Goal: Information Seeking & Learning: Learn about a topic

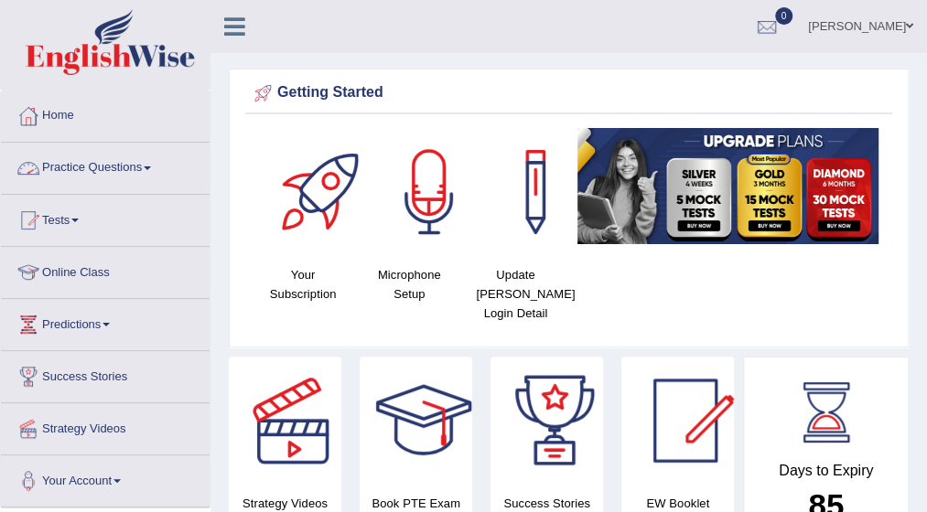
click at [151, 167] on span at bounding box center [147, 169] width 7 height 4
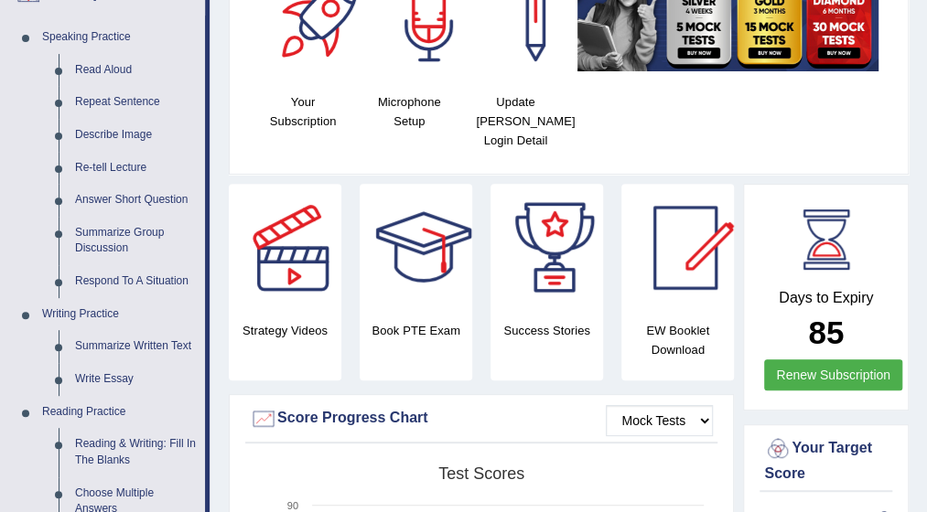
scroll to position [183, 0]
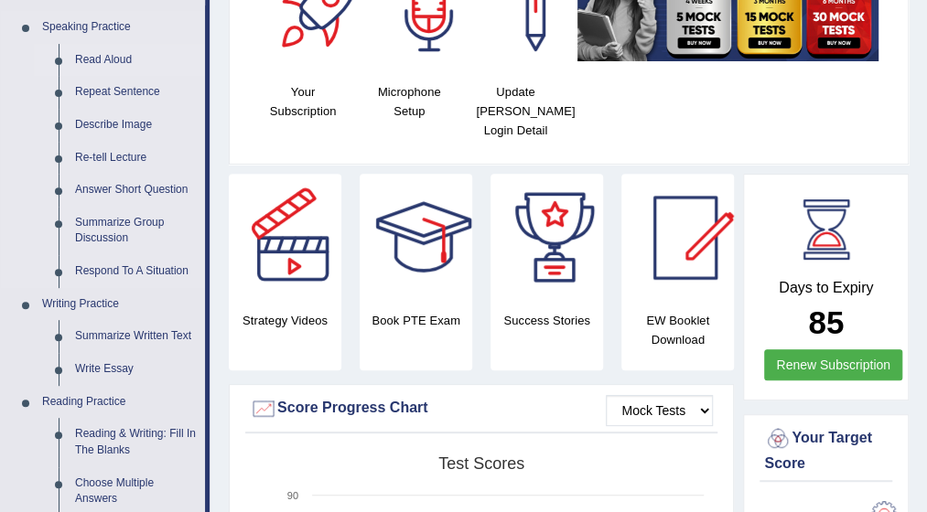
click at [104, 59] on link "Read Aloud" at bounding box center [136, 60] width 138 height 33
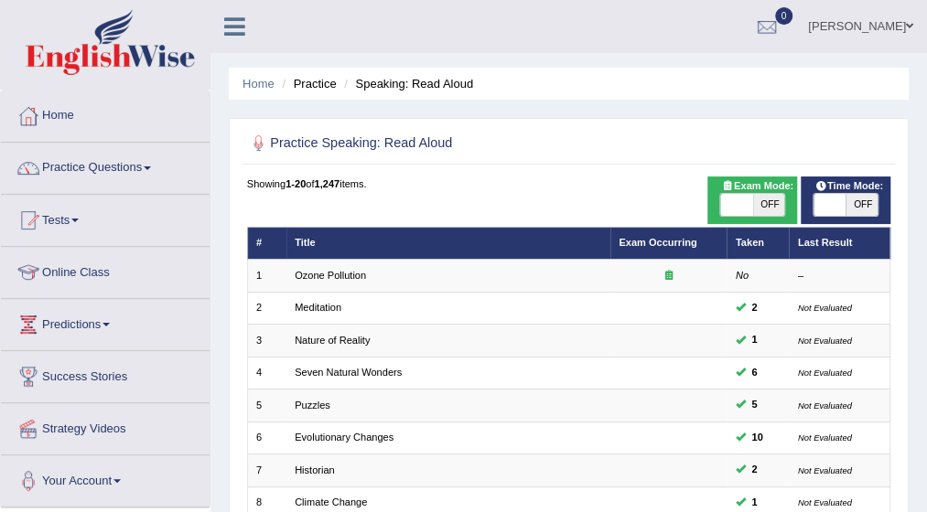
click at [331, 270] on link "Ozone Pollution" at bounding box center [330, 275] width 71 height 11
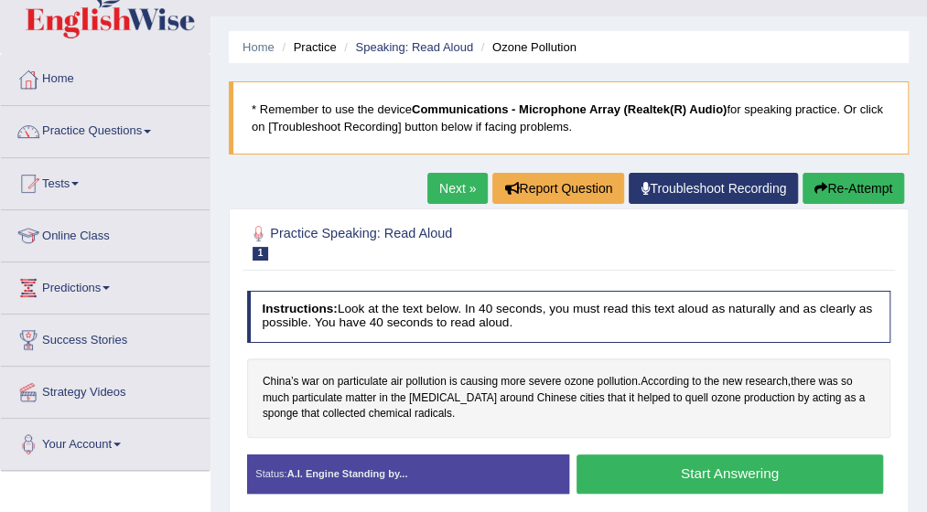
scroll to position [73, 0]
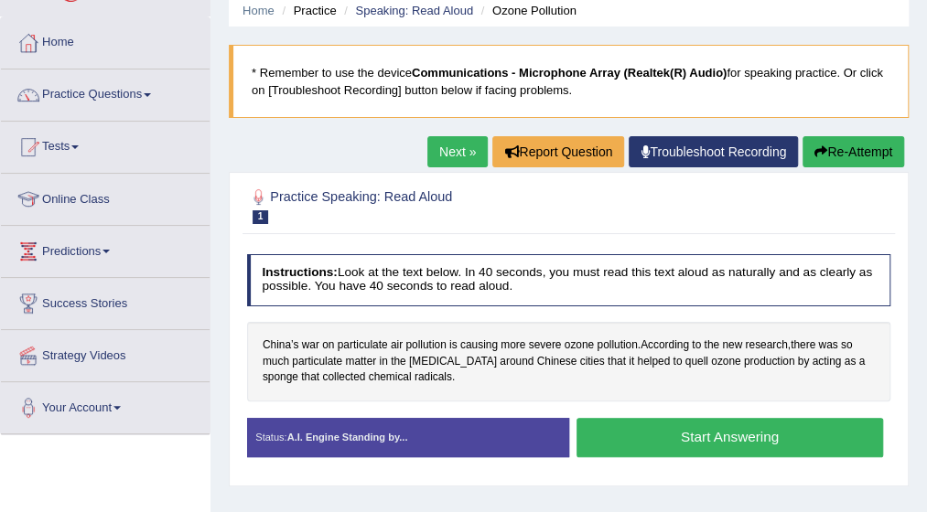
click at [706, 434] on button "Start Answering" at bounding box center [729, 437] width 306 height 39
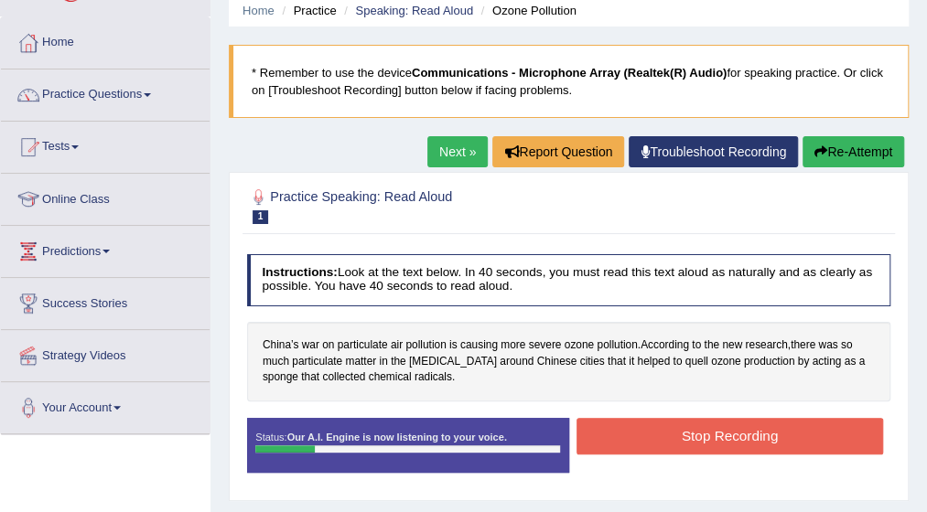
click at [864, 152] on button "Re-Attempt" at bounding box center [853, 151] width 102 height 31
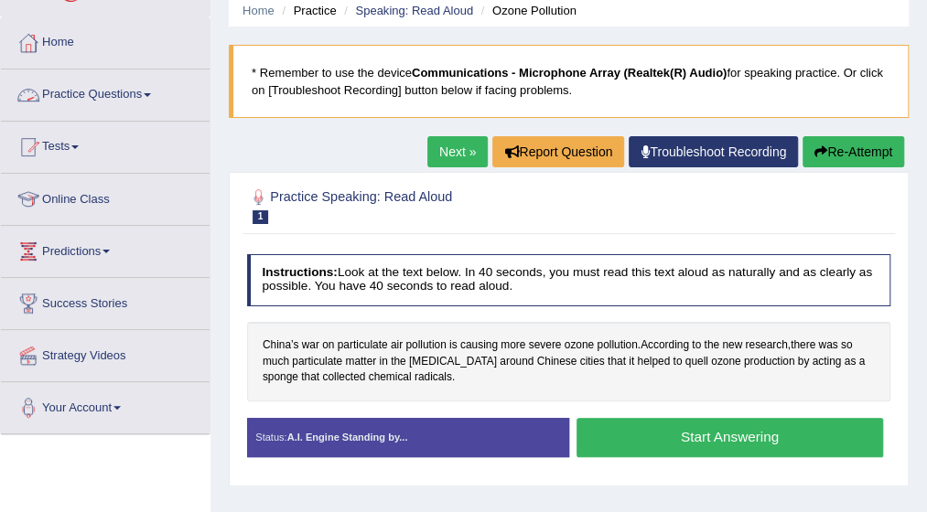
click at [148, 95] on link "Practice Questions" at bounding box center [105, 93] width 209 height 46
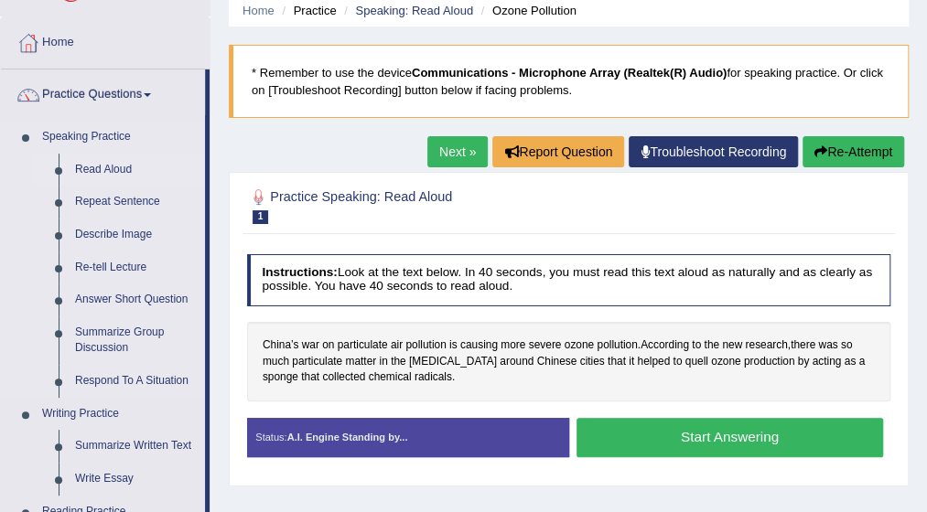
click at [97, 167] on link "Read Aloud" at bounding box center [136, 170] width 138 height 33
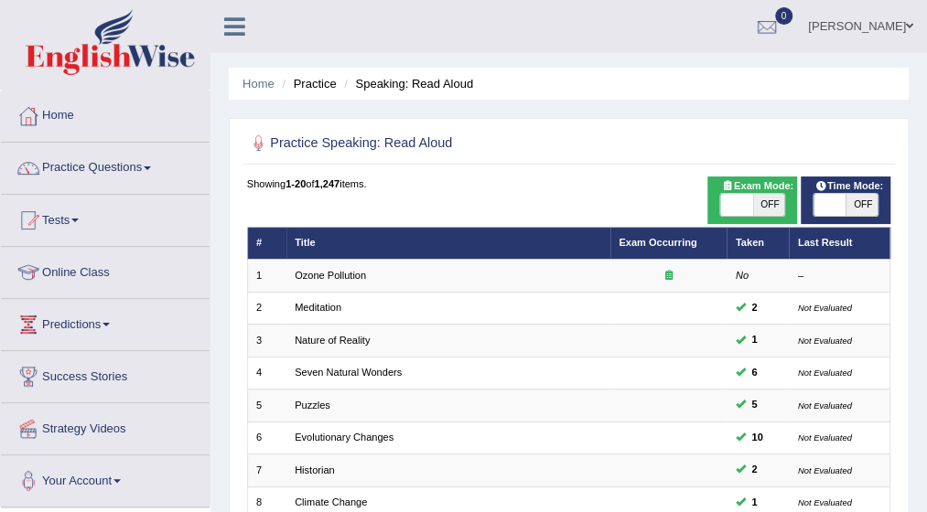
click at [346, 277] on link "Ozone Pollution" at bounding box center [330, 275] width 71 height 11
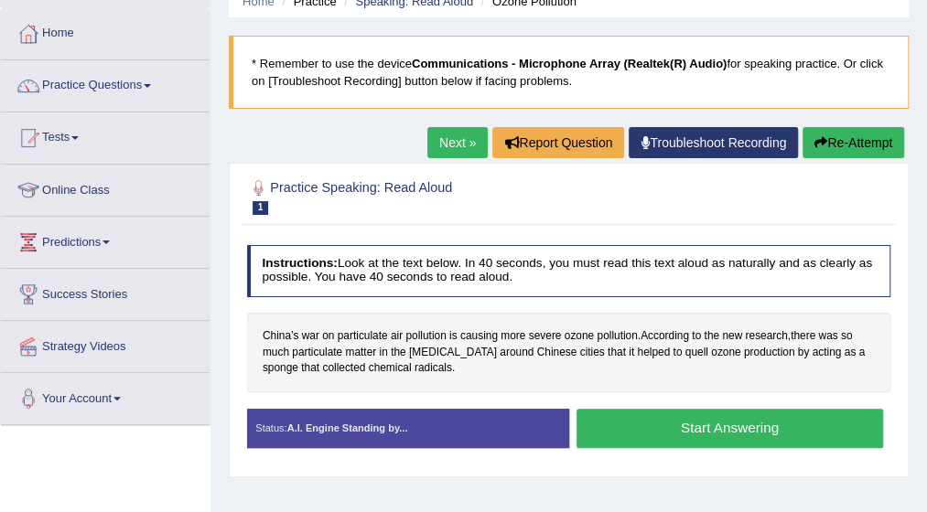
scroll to position [110, 0]
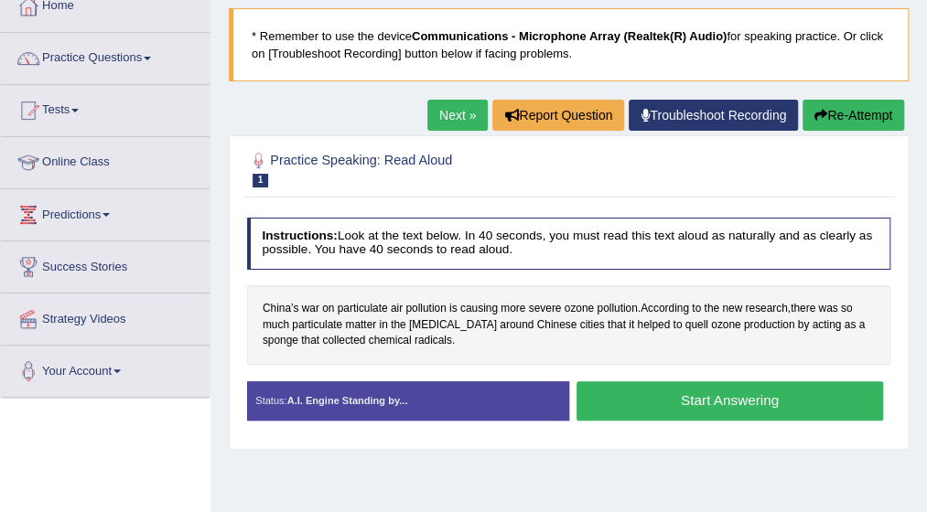
click at [701, 399] on button "Start Answering" at bounding box center [729, 401] width 306 height 39
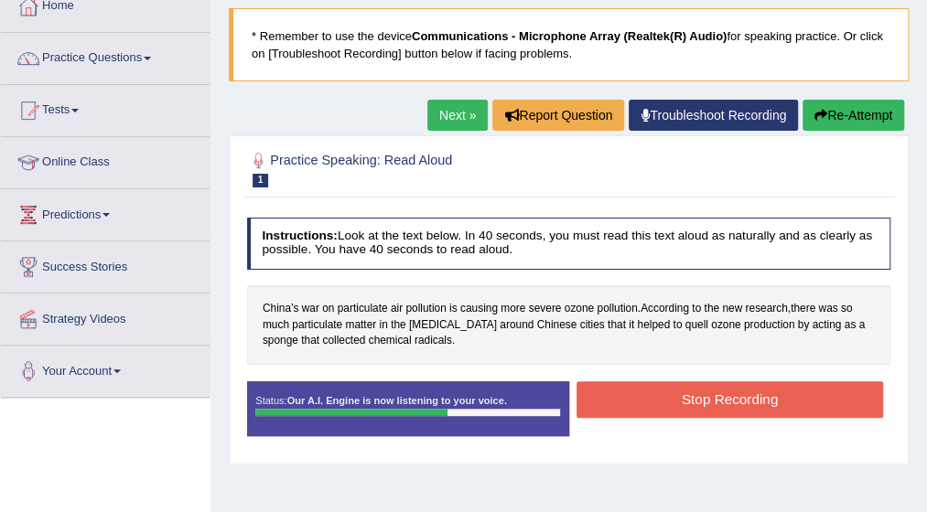
click at [701, 399] on button "Stop Recording" at bounding box center [729, 400] width 306 height 36
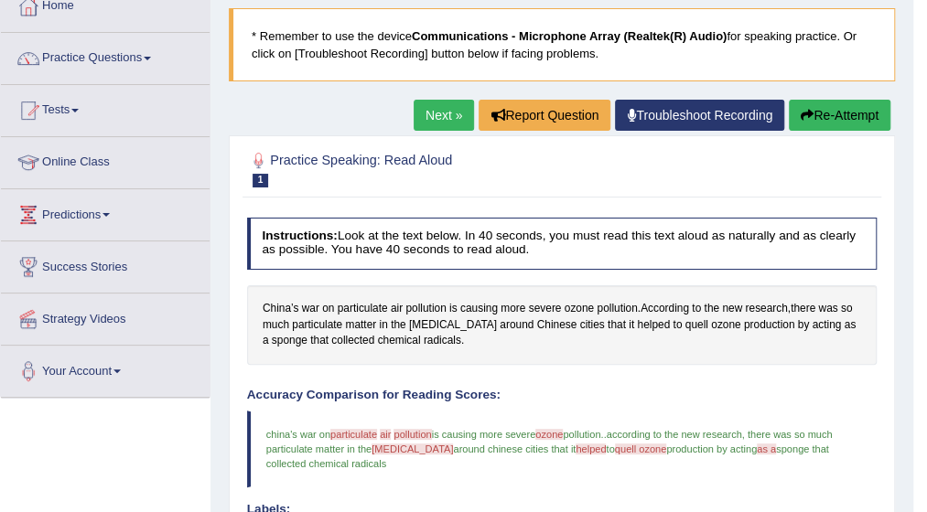
click at [834, 111] on button "Re-Attempt" at bounding box center [840, 115] width 102 height 31
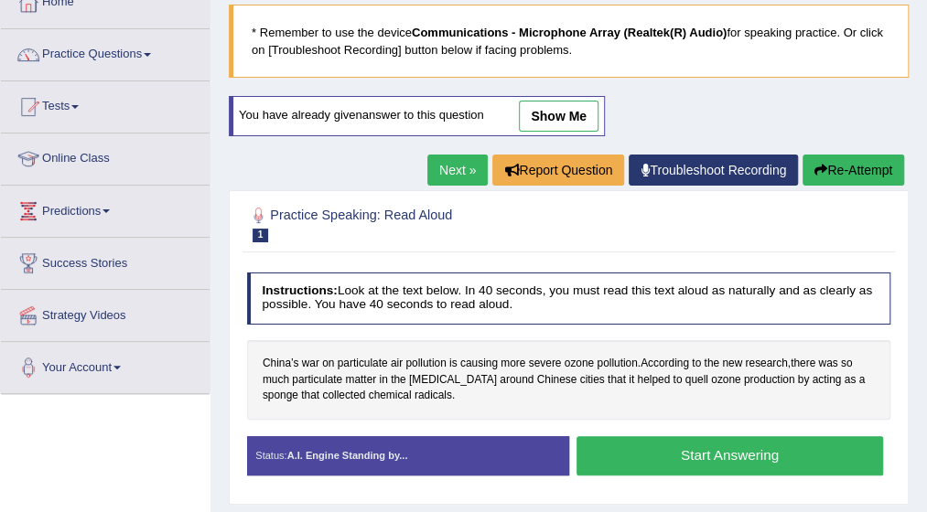
scroll to position [110, 0]
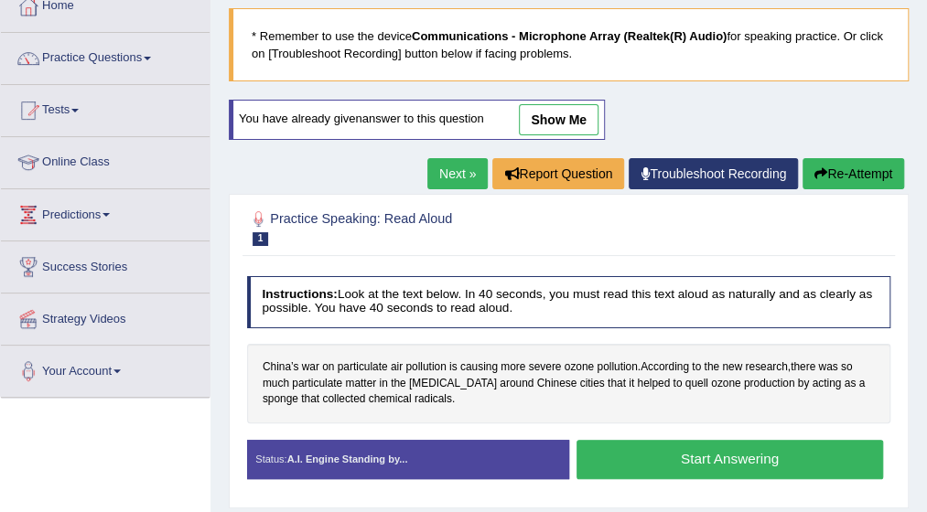
click at [694, 457] on button "Start Answering" at bounding box center [729, 459] width 306 height 39
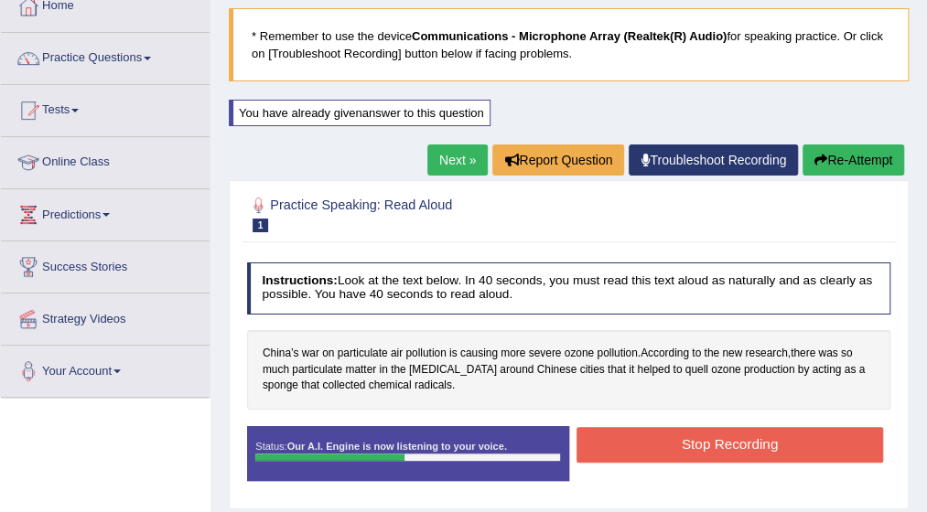
click at [694, 457] on button "Stop Recording" at bounding box center [729, 445] width 306 height 36
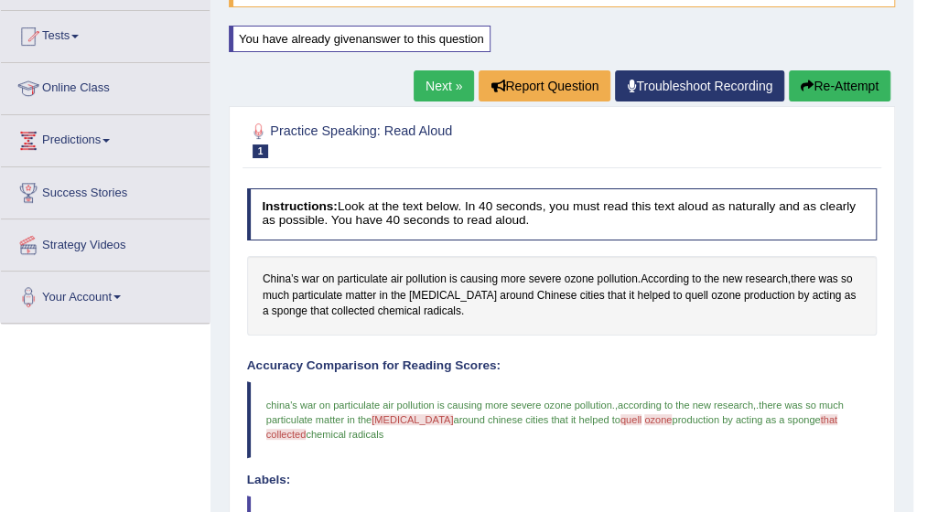
scroll to position [183, 0]
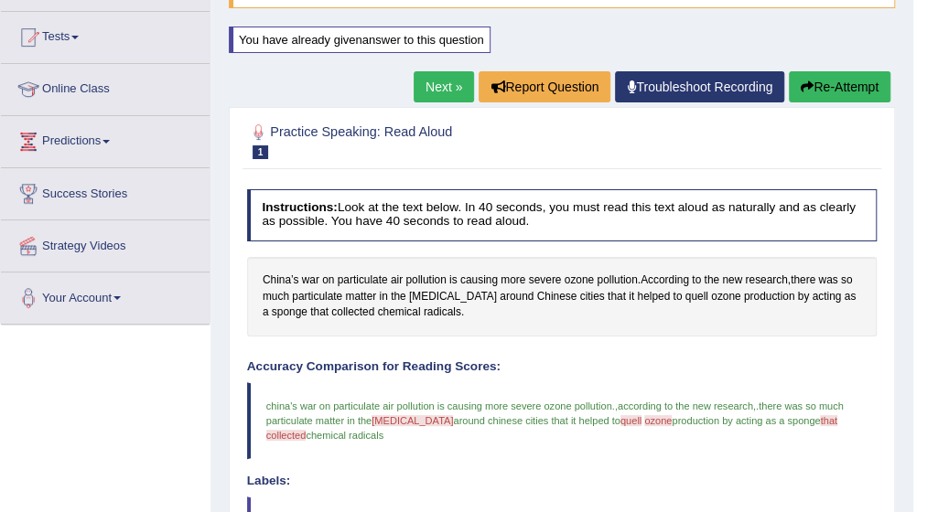
click at [445, 80] on link "Next »" at bounding box center [444, 86] width 60 height 31
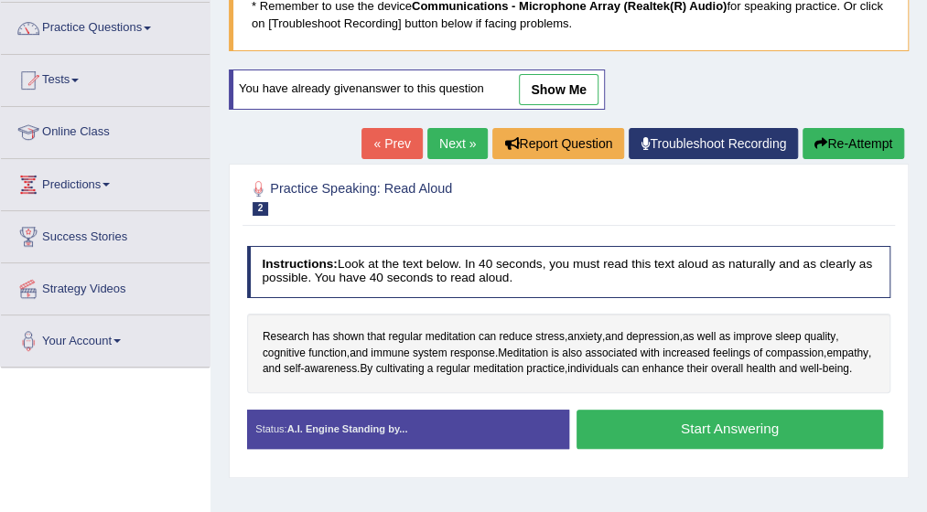
scroll to position [146, 0]
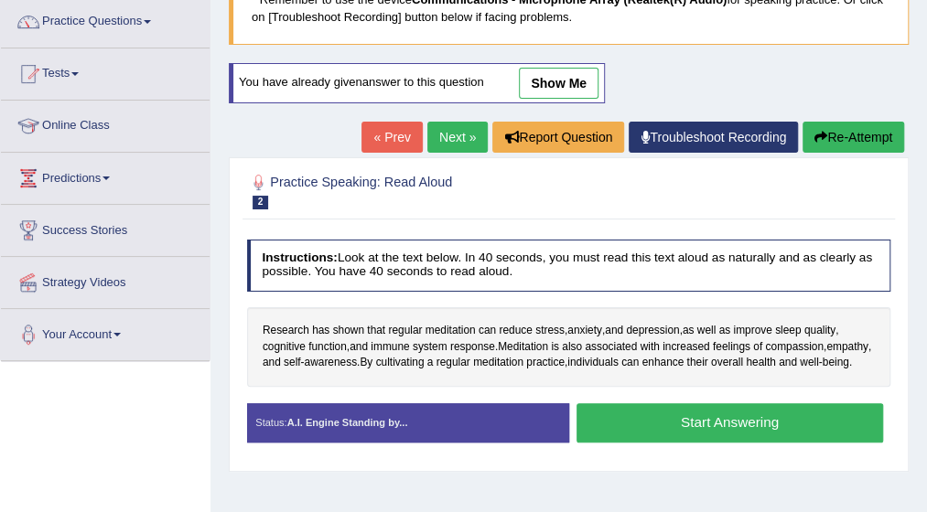
click at [711, 436] on button "Start Answering" at bounding box center [729, 422] width 306 height 39
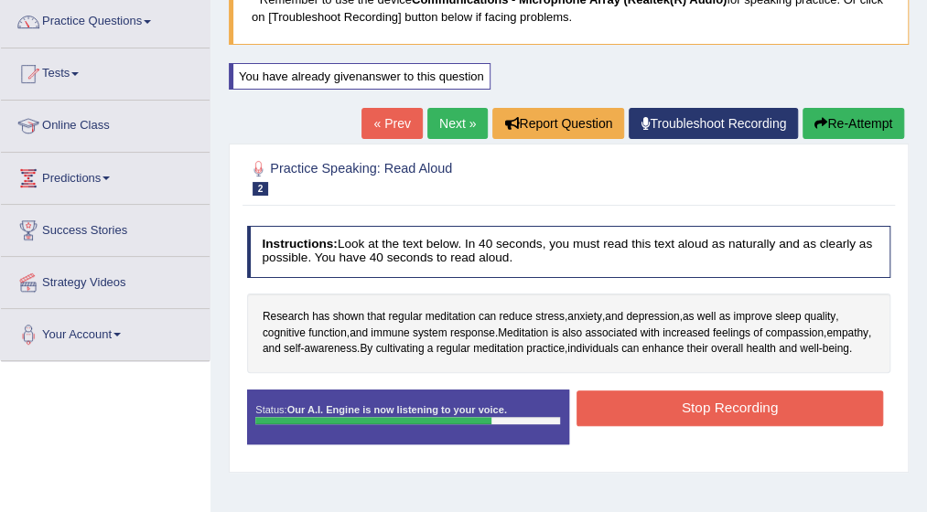
click at [710, 426] on button "Stop Recording" at bounding box center [729, 409] width 306 height 36
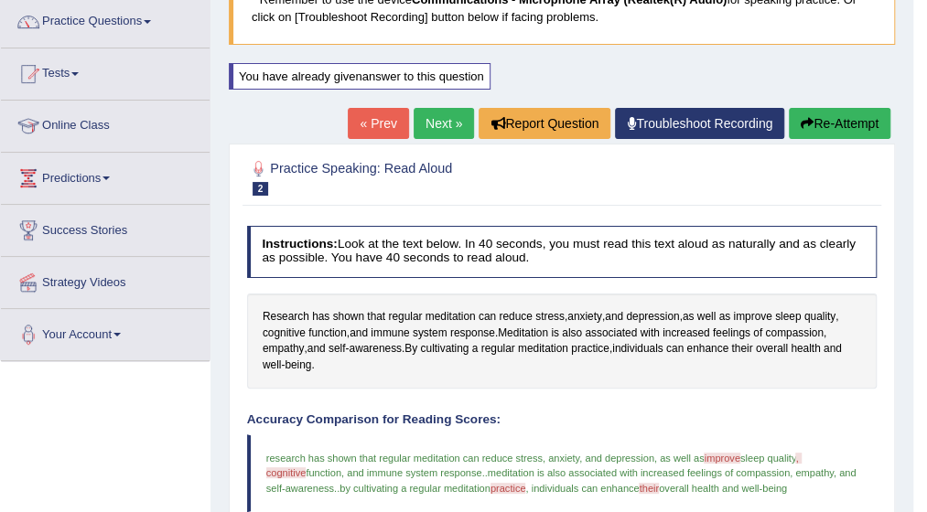
click at [440, 124] on link "Next »" at bounding box center [444, 123] width 60 height 31
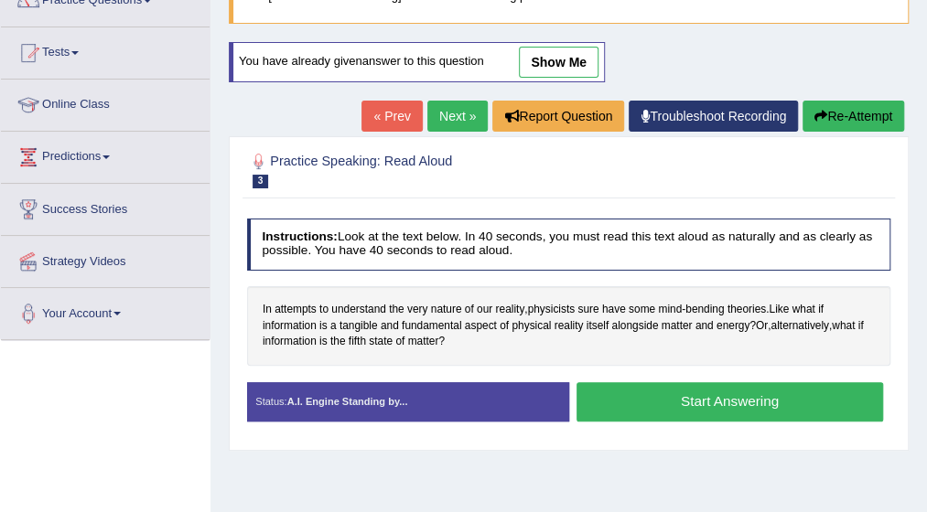
scroll to position [183, 0]
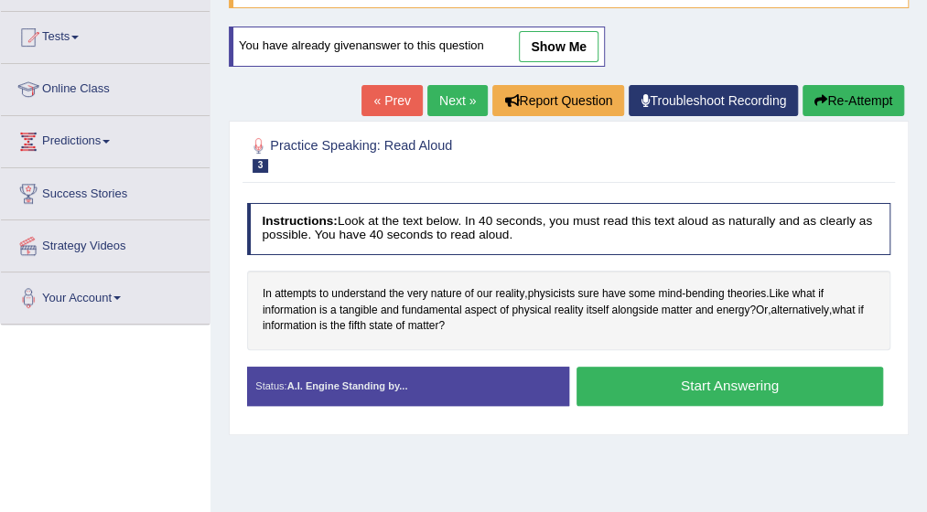
click at [699, 378] on button "Start Answering" at bounding box center [729, 386] width 306 height 39
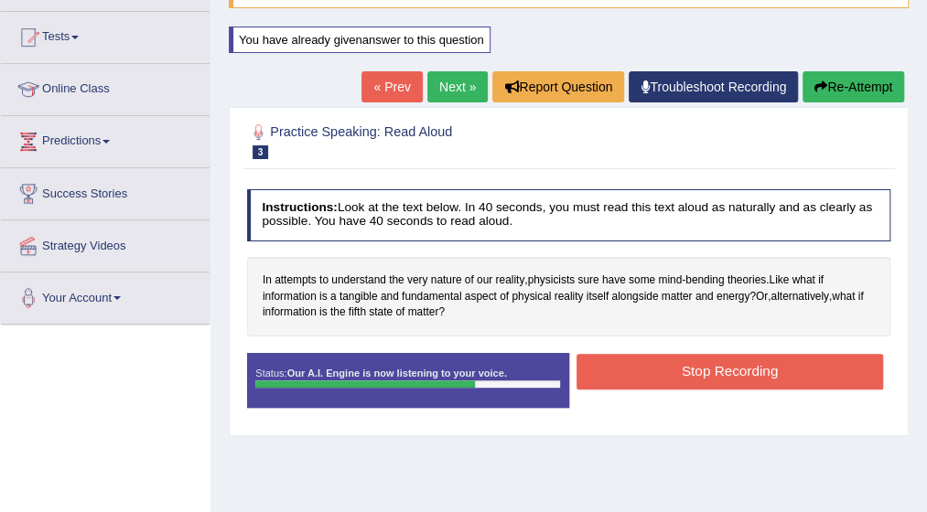
click at [699, 378] on button "Stop Recording" at bounding box center [729, 372] width 306 height 36
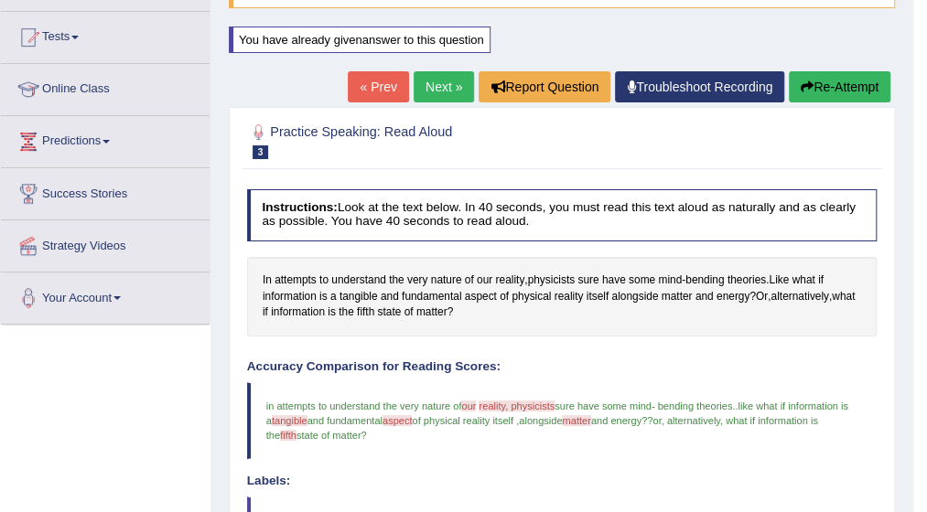
click at [428, 89] on link "Next »" at bounding box center [444, 86] width 60 height 31
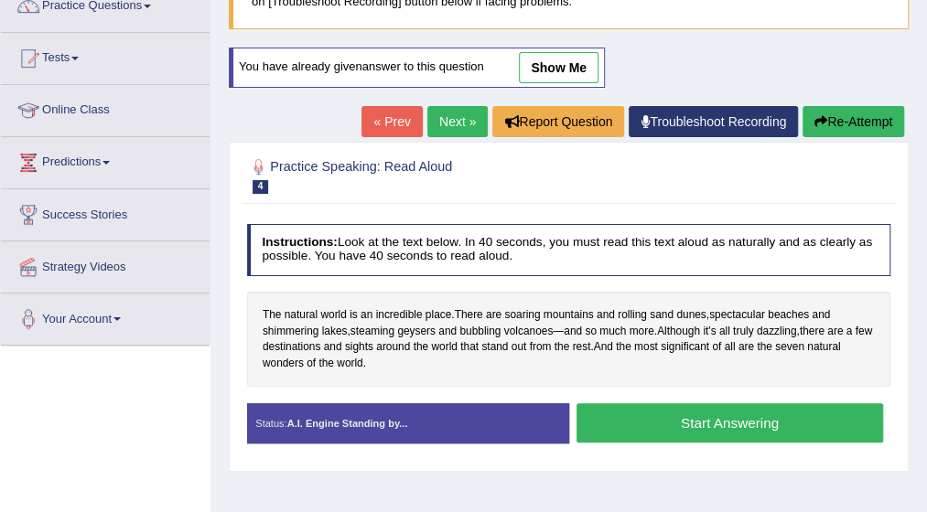
scroll to position [183, 0]
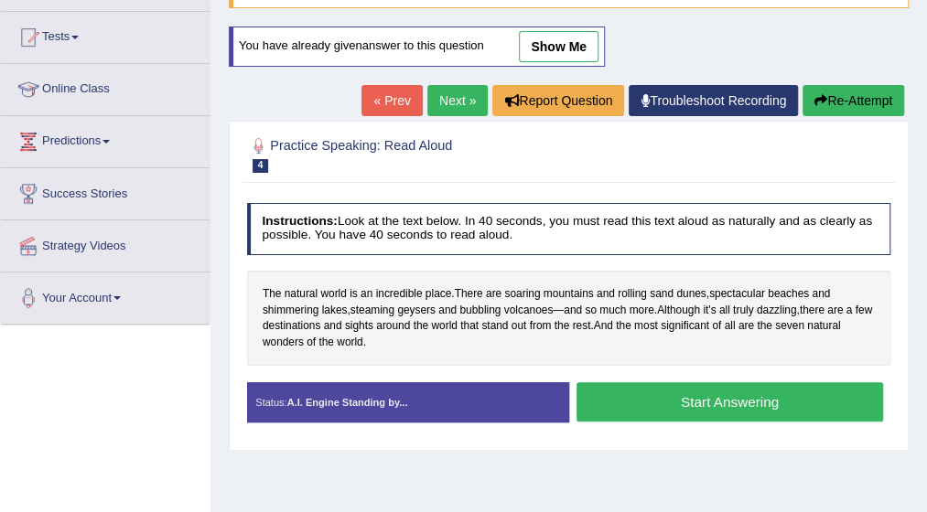
click at [704, 404] on button "Start Answering" at bounding box center [729, 401] width 306 height 39
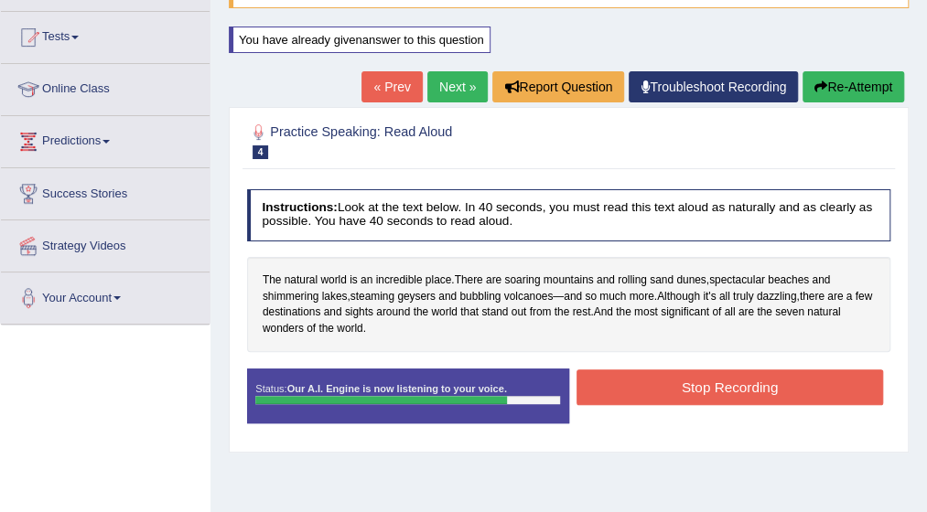
click at [708, 383] on button "Stop Recording" at bounding box center [729, 388] width 306 height 36
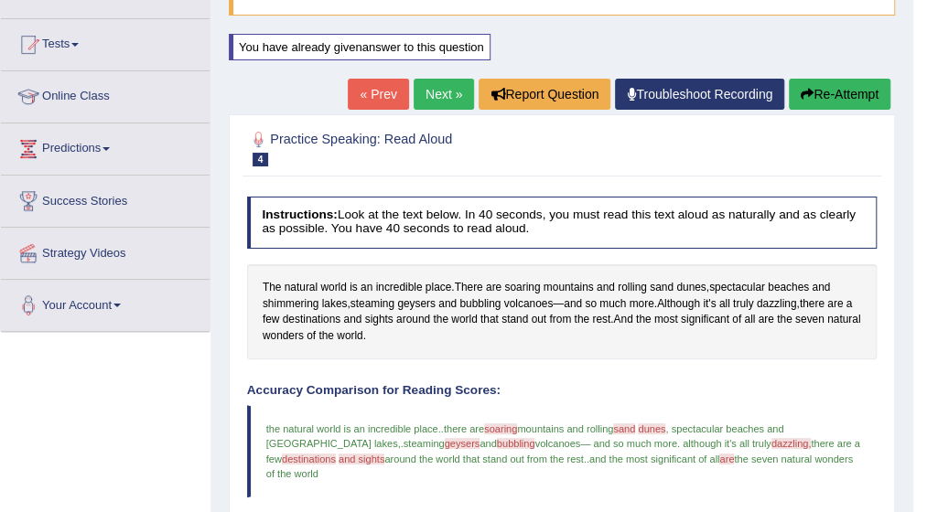
scroll to position [146, 0]
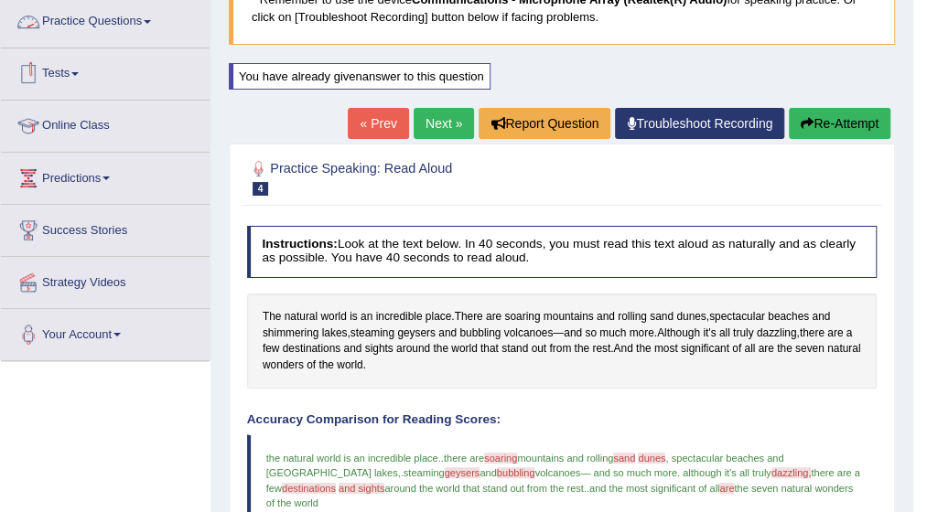
click at [151, 22] on span at bounding box center [147, 22] width 7 height 4
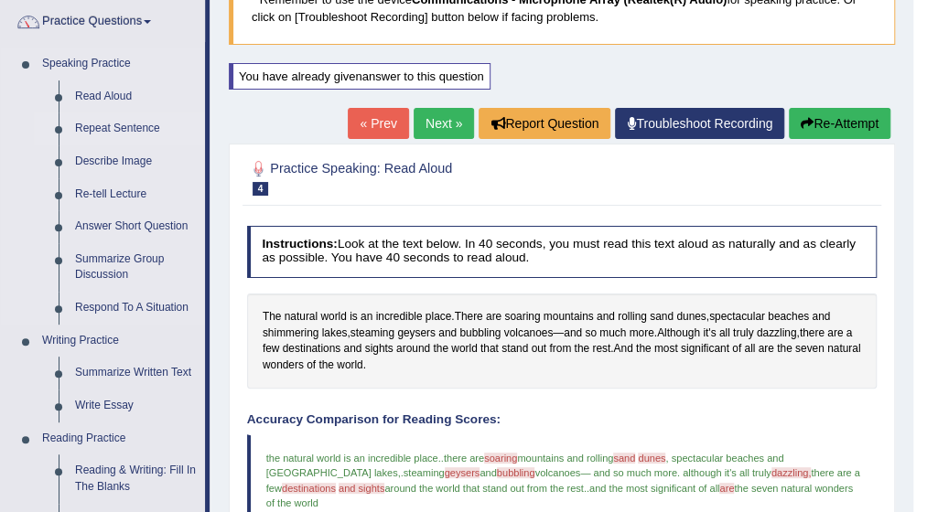
click at [116, 125] on link "Repeat Sentence" at bounding box center [136, 129] width 138 height 33
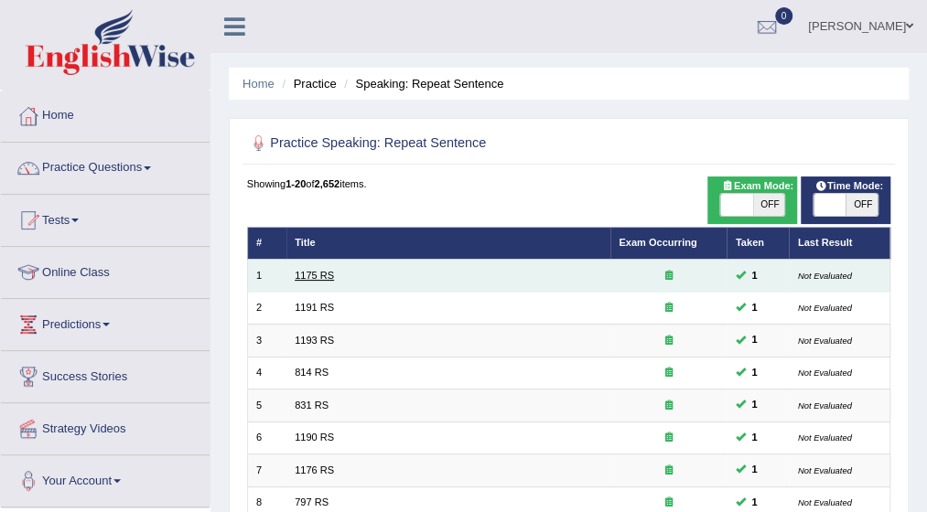
click at [310, 275] on link "1175 RS" at bounding box center [314, 275] width 39 height 11
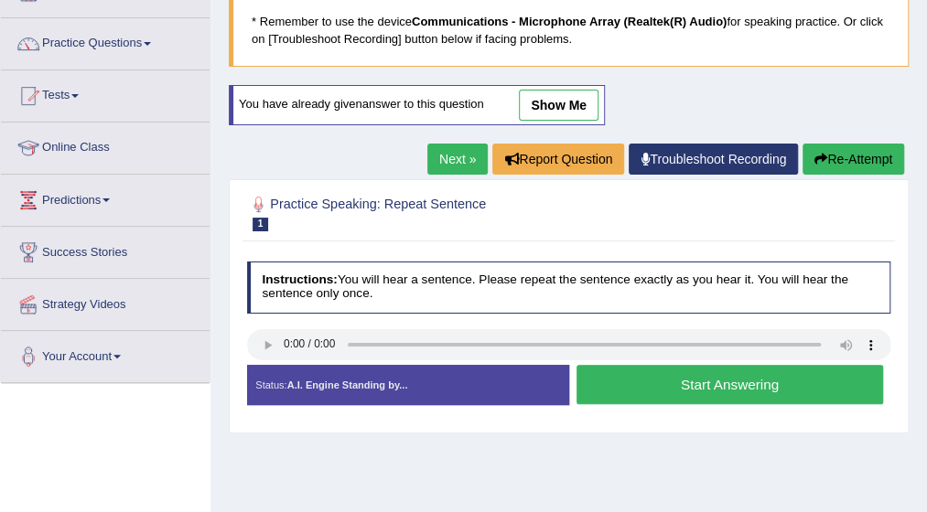
scroll to position [146, 0]
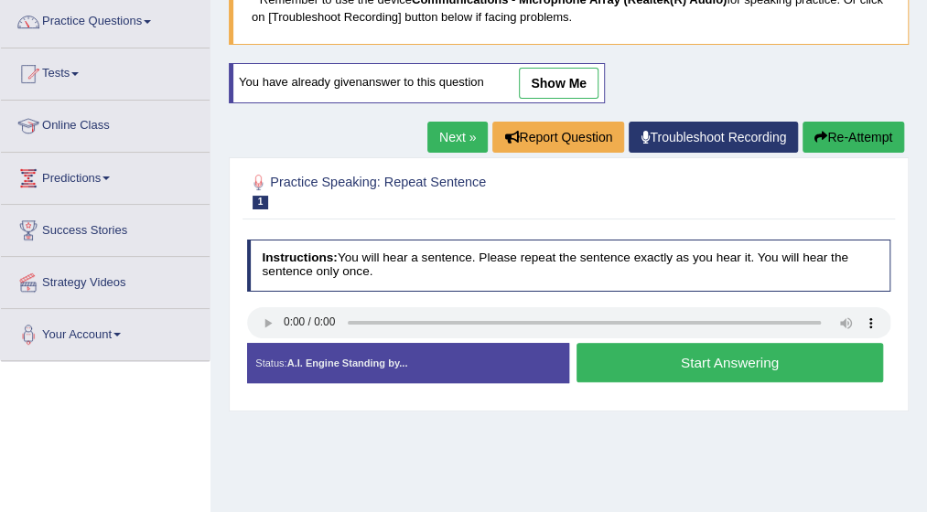
click at [648, 361] on button "Start Answering" at bounding box center [729, 362] width 306 height 39
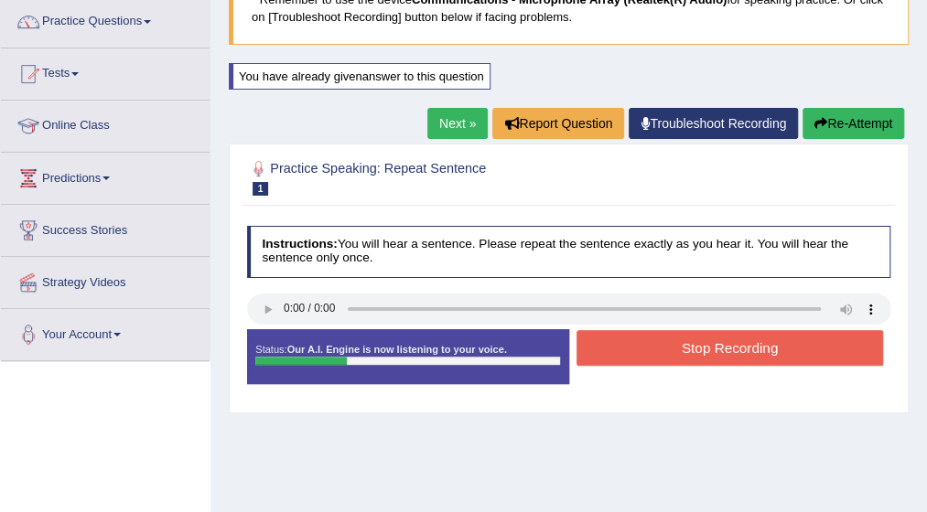
click at [652, 347] on button "Stop Recording" at bounding box center [729, 348] width 306 height 36
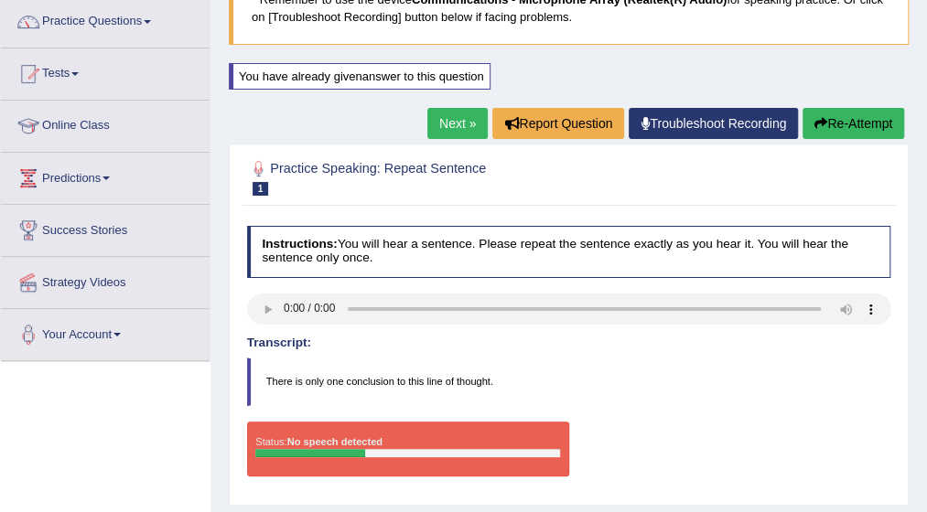
click at [849, 116] on button "Re-Attempt" at bounding box center [853, 123] width 102 height 31
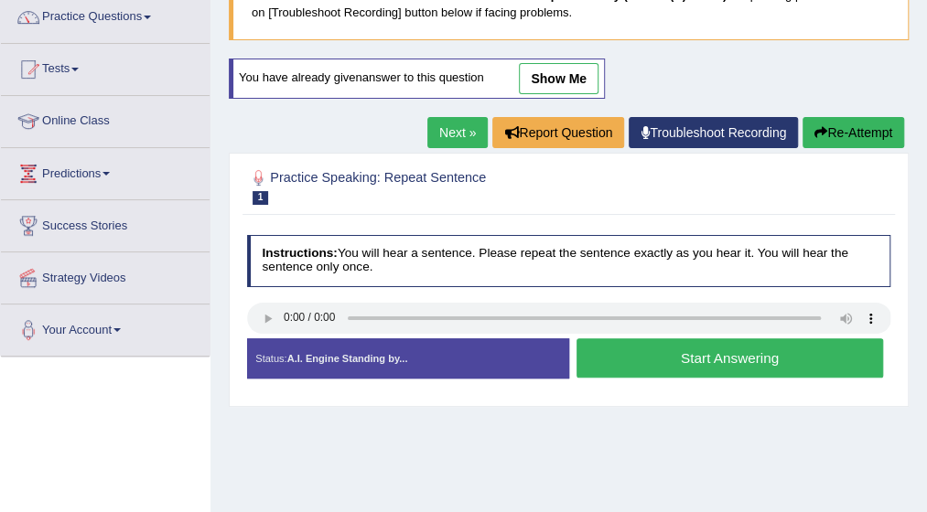
click at [553, 78] on link "show me" at bounding box center [559, 78] width 80 height 31
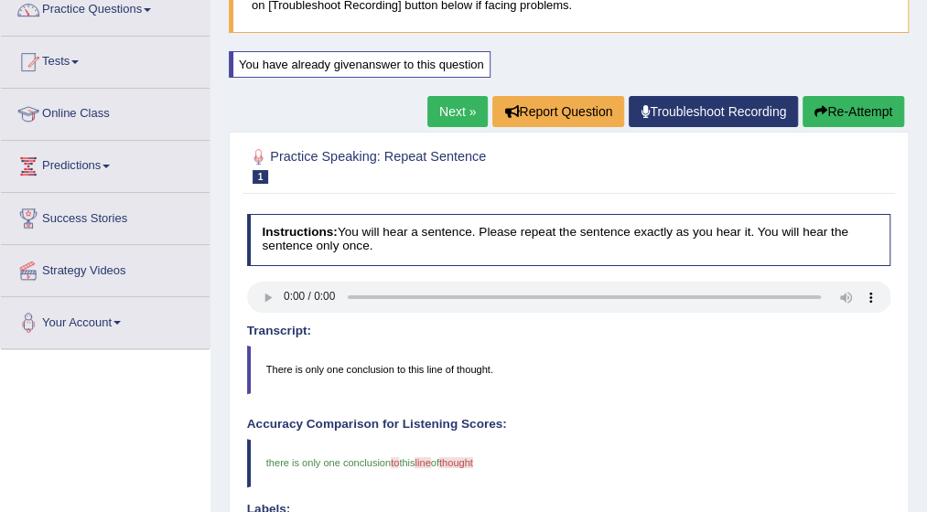
scroll to position [151, 0]
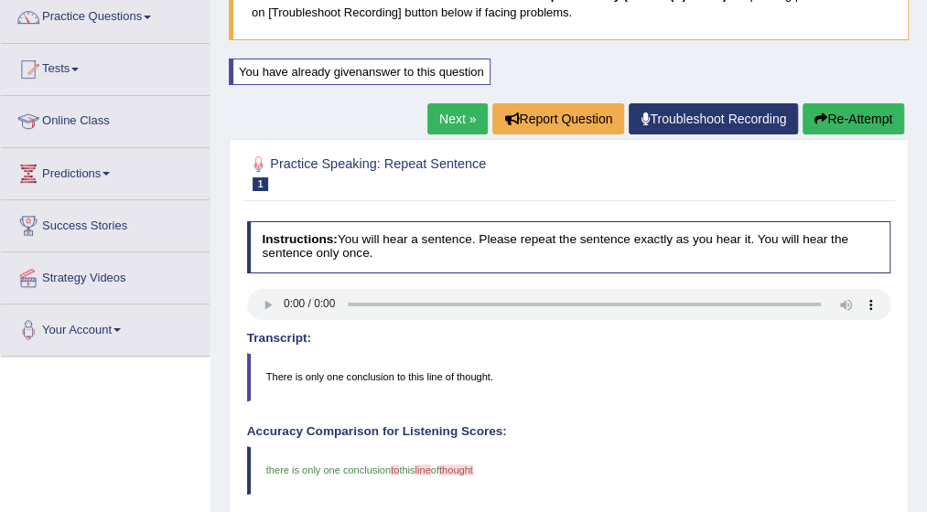
click at [443, 106] on link "Next »" at bounding box center [457, 118] width 60 height 31
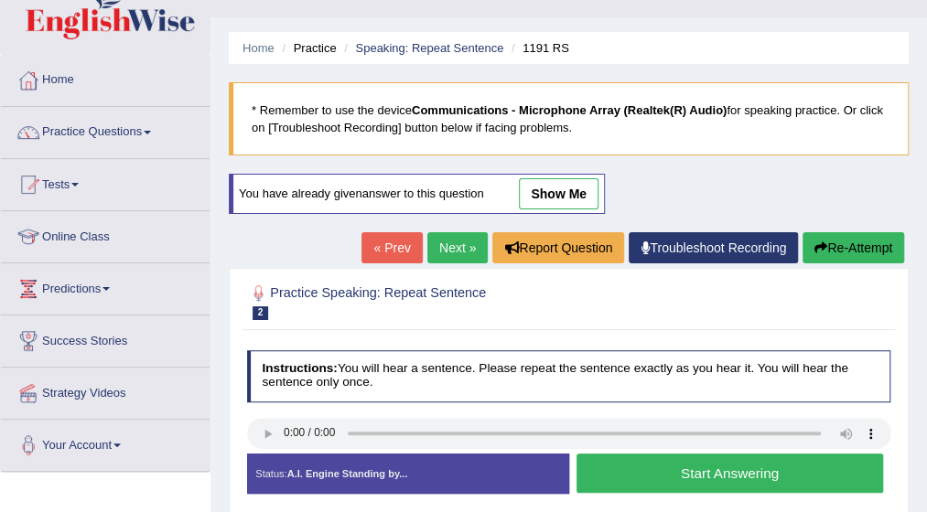
scroll to position [37, 0]
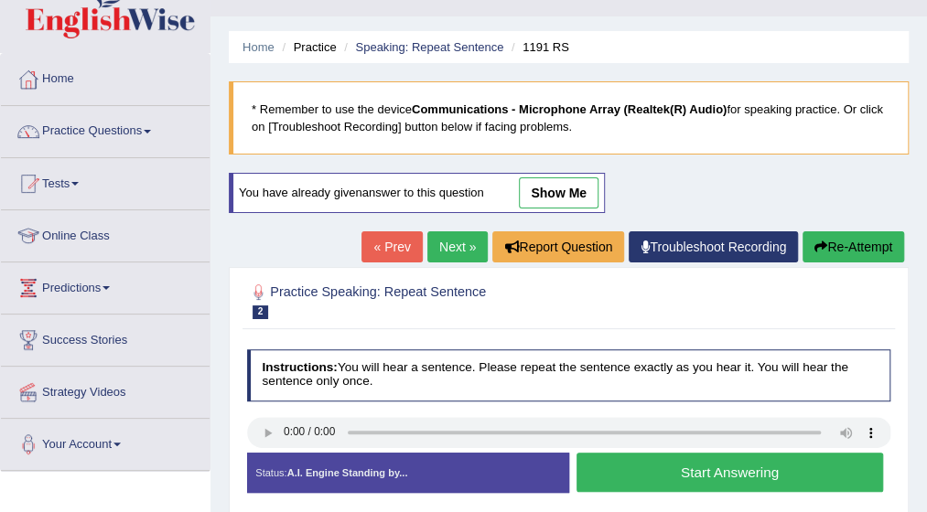
click at [641, 479] on button "Start Answering" at bounding box center [729, 472] width 306 height 39
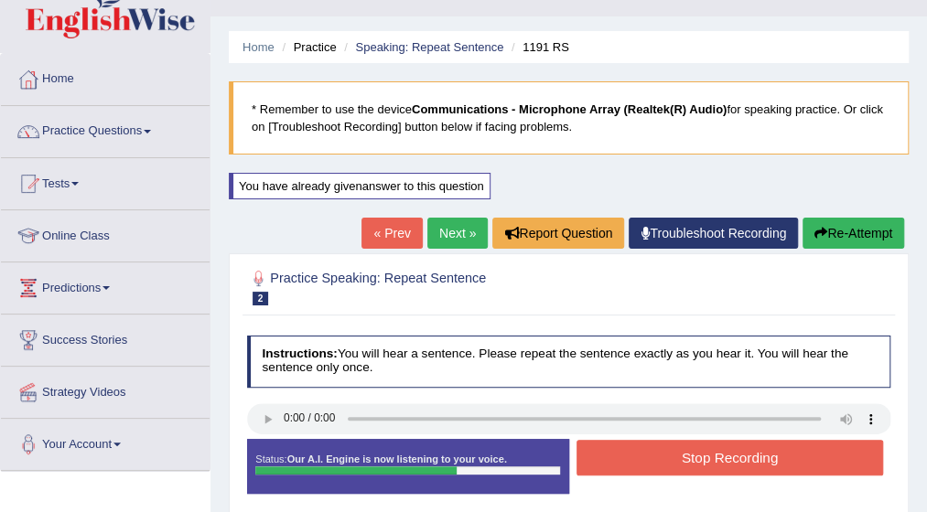
click at [662, 455] on button "Stop Recording" at bounding box center [729, 458] width 306 height 36
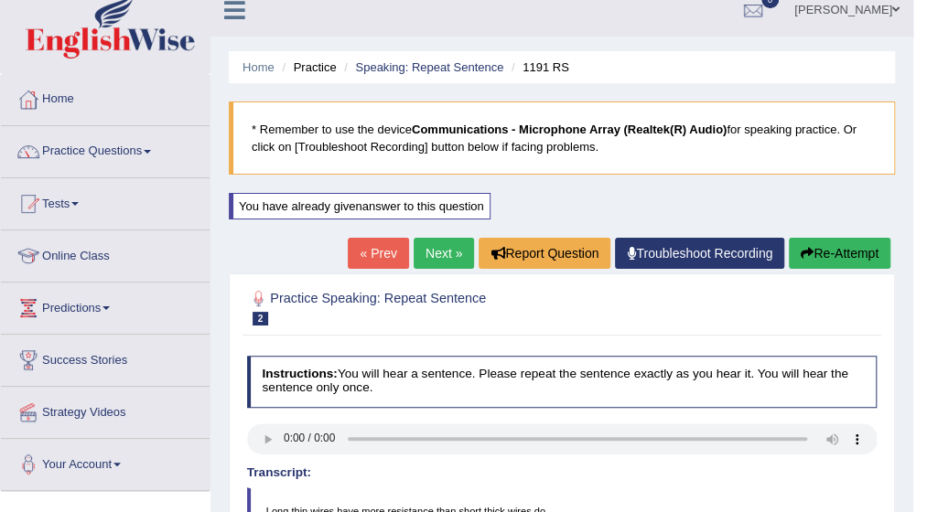
scroll to position [0, 0]
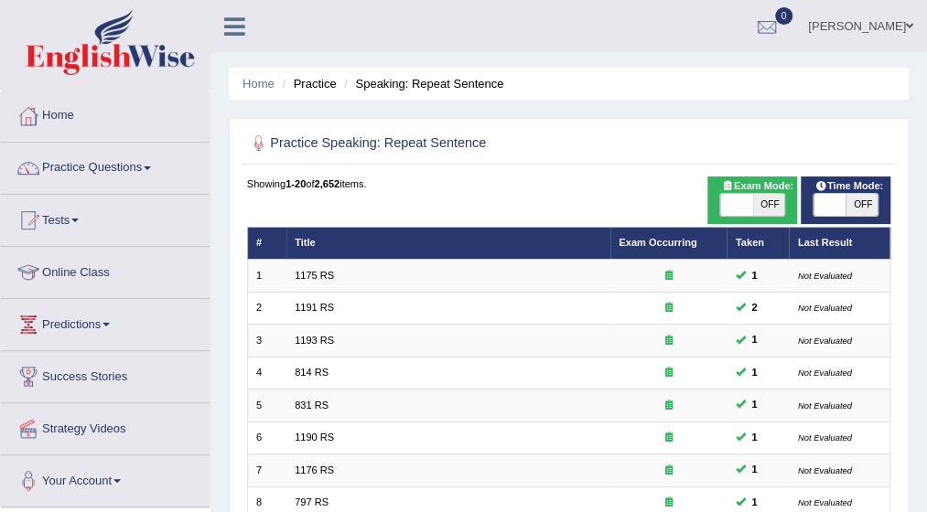
click at [842, 209] on span at bounding box center [829, 205] width 32 height 22
click at [856, 205] on span "OFF" at bounding box center [861, 205] width 32 height 22
checkbox input "true"
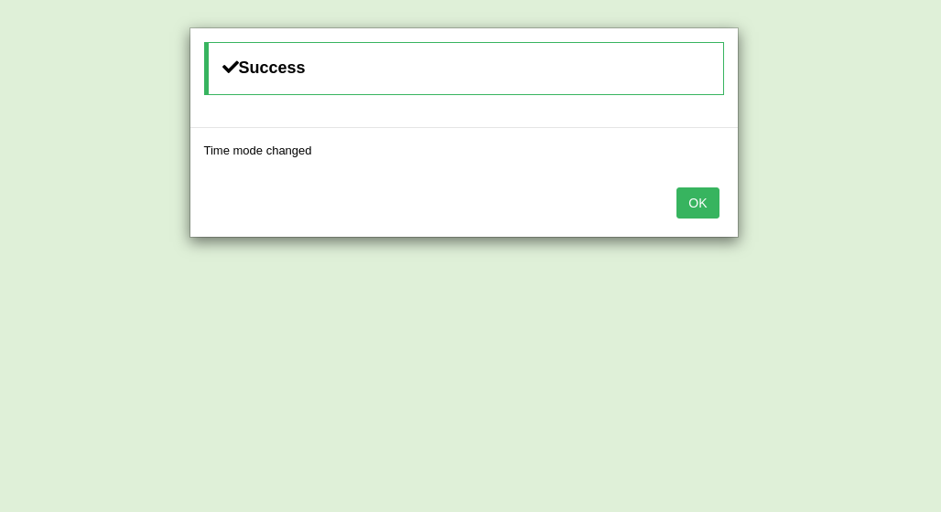
click at [695, 200] on button "OK" at bounding box center [697, 203] width 42 height 31
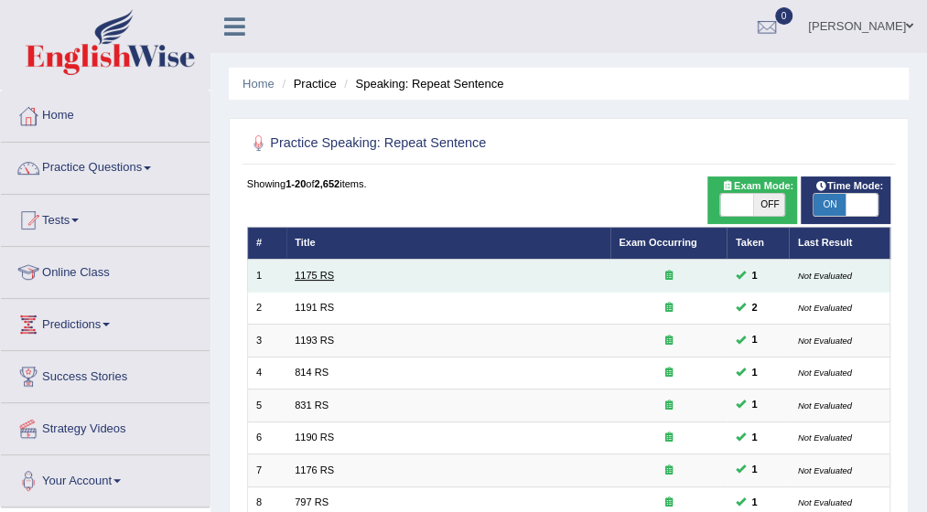
click at [320, 274] on link "1175 RS" at bounding box center [314, 275] width 39 height 11
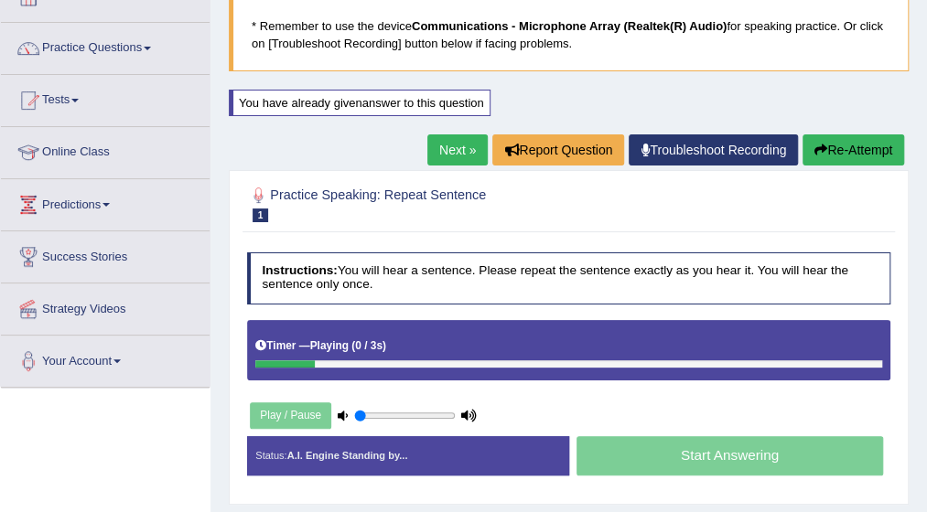
scroll to position [146, 0]
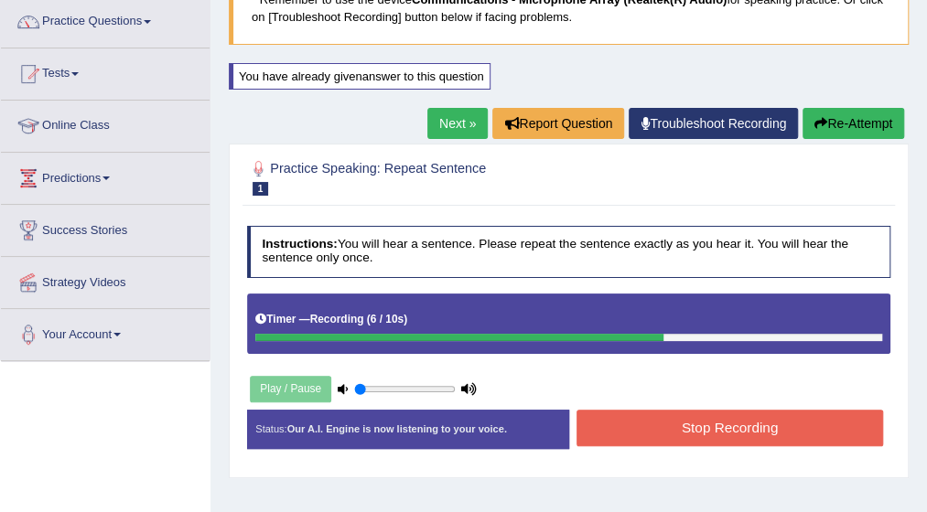
click at [785, 427] on button "Stop Recording" at bounding box center [729, 428] width 306 height 36
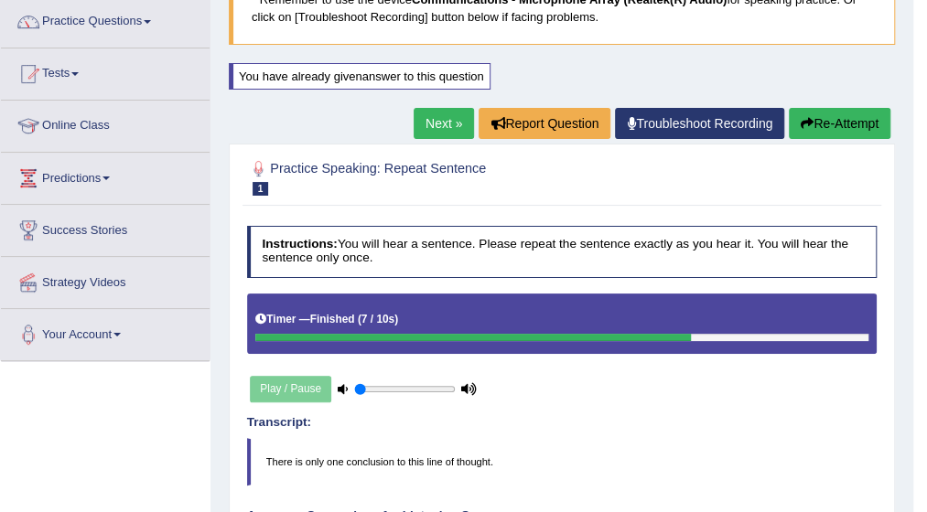
click at [434, 113] on link "Next »" at bounding box center [444, 123] width 60 height 31
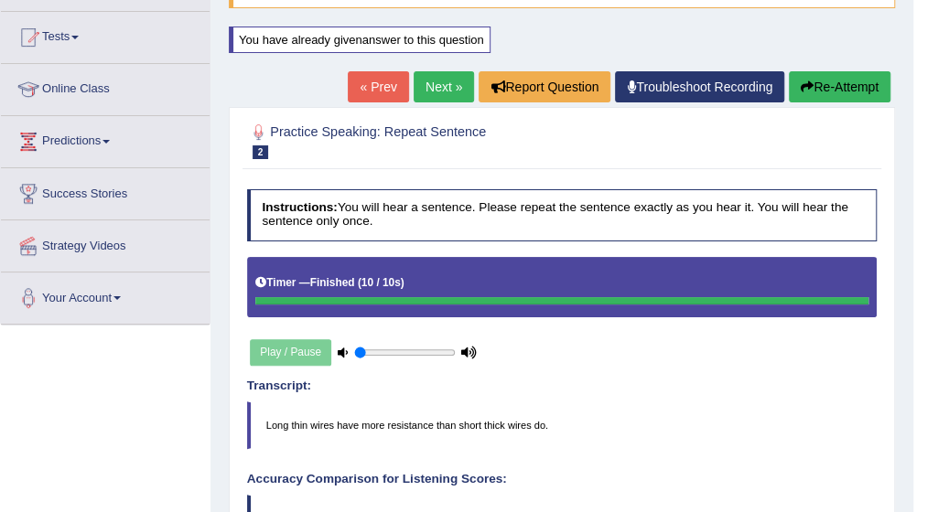
scroll to position [183, 0]
click at [446, 81] on link "Next »" at bounding box center [444, 86] width 60 height 31
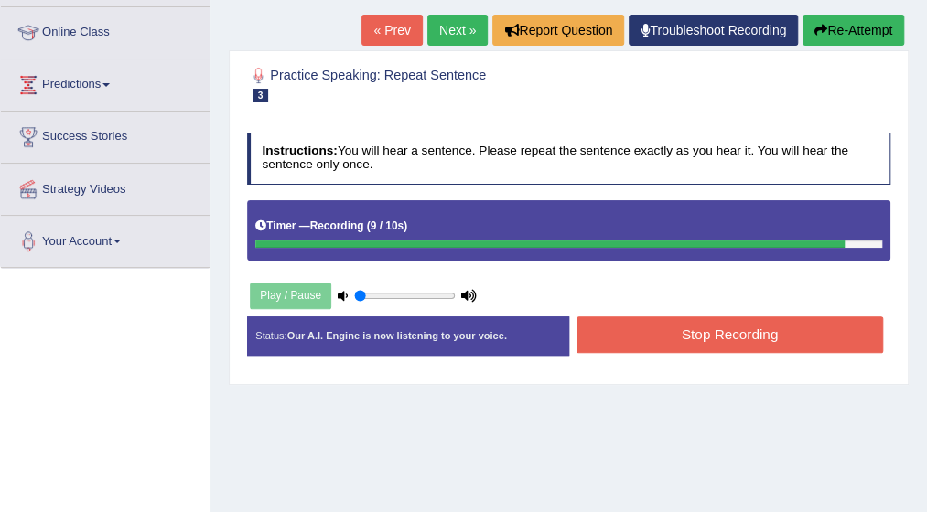
scroll to position [256, 0]
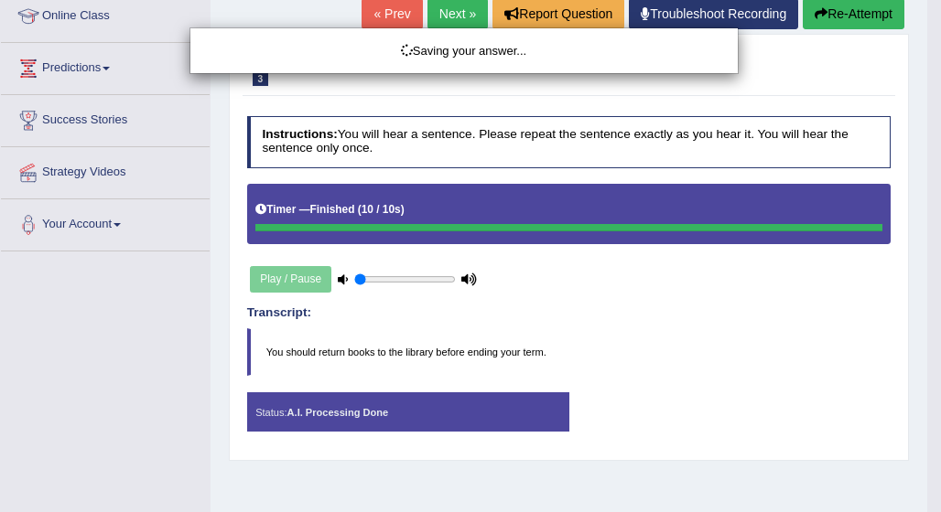
click at [926, 496] on div "Saving your answer..." at bounding box center [470, 256] width 941 height 512
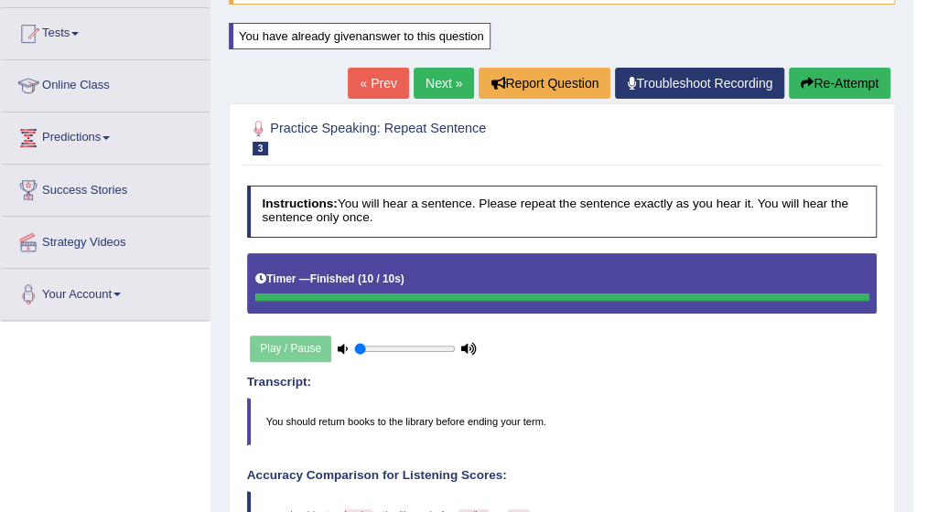
scroll to position [183, 0]
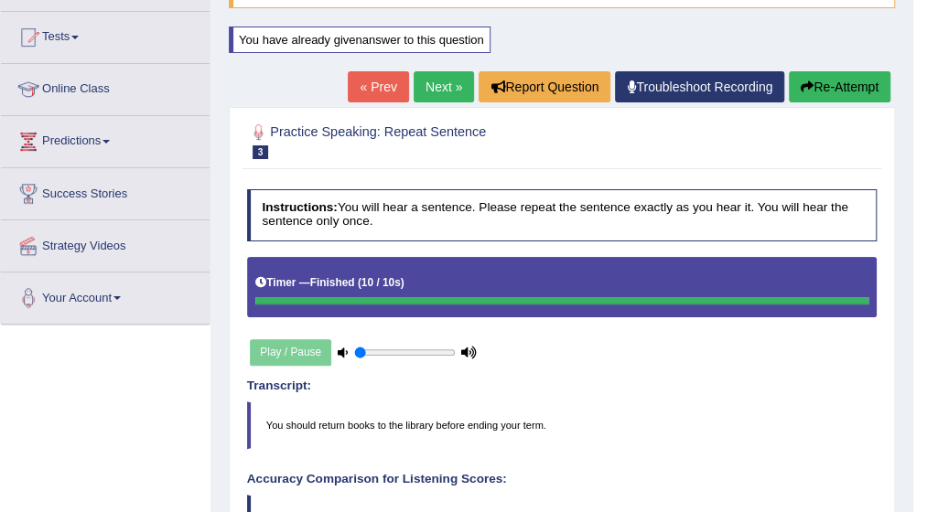
click at [440, 87] on link "Next »" at bounding box center [444, 86] width 60 height 31
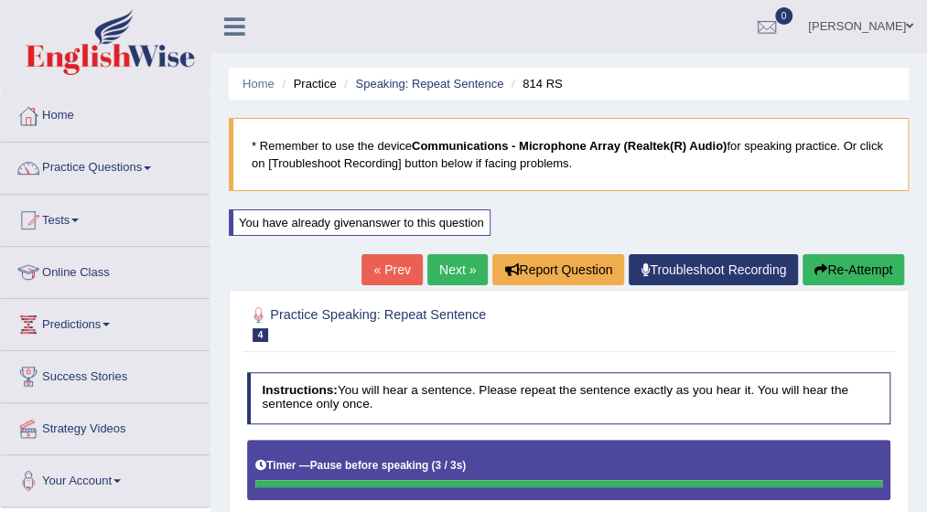
click at [857, 264] on button "Re-Attempt" at bounding box center [853, 269] width 102 height 31
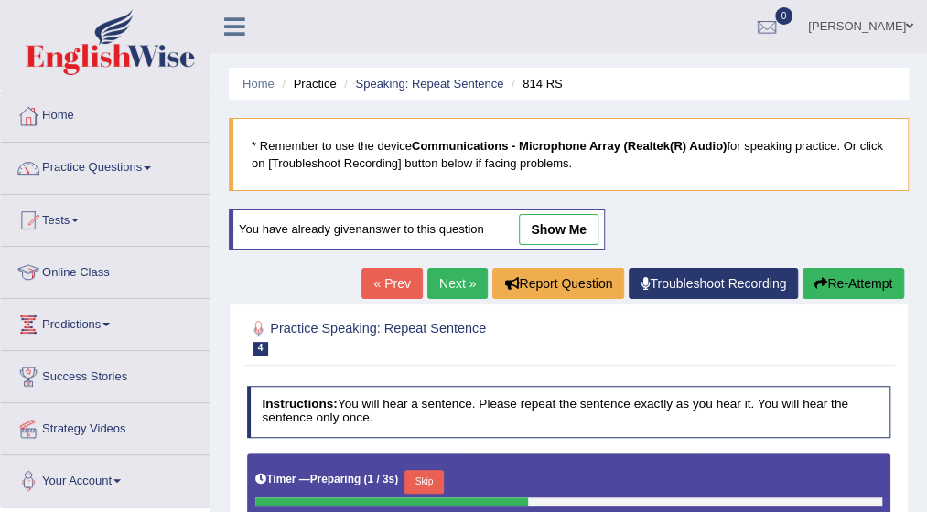
click at [857, 264] on div "Home Practice Speaking: Repeat Sentence 814 RS * Remember to use the device Com…" at bounding box center [568, 457] width 716 height 915
click at [855, 272] on button "Re-Attempt" at bounding box center [853, 283] width 102 height 31
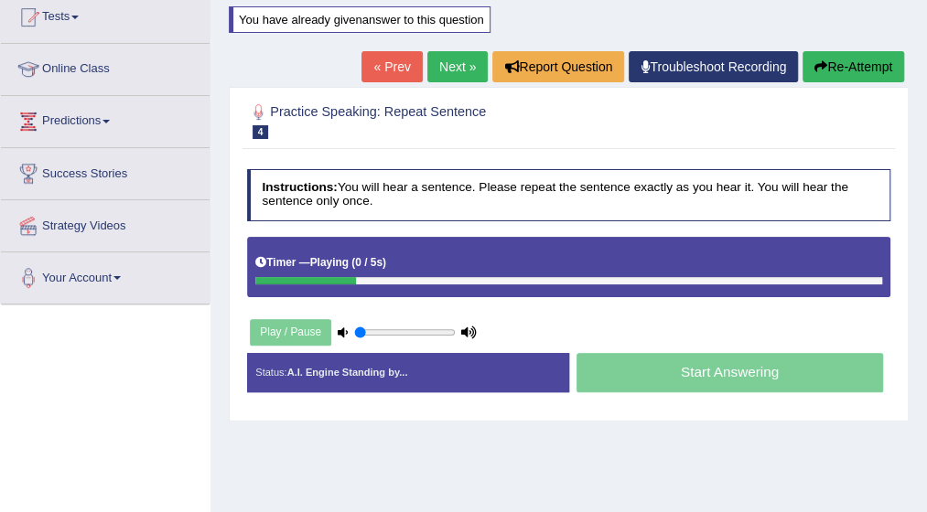
scroll to position [220, 0]
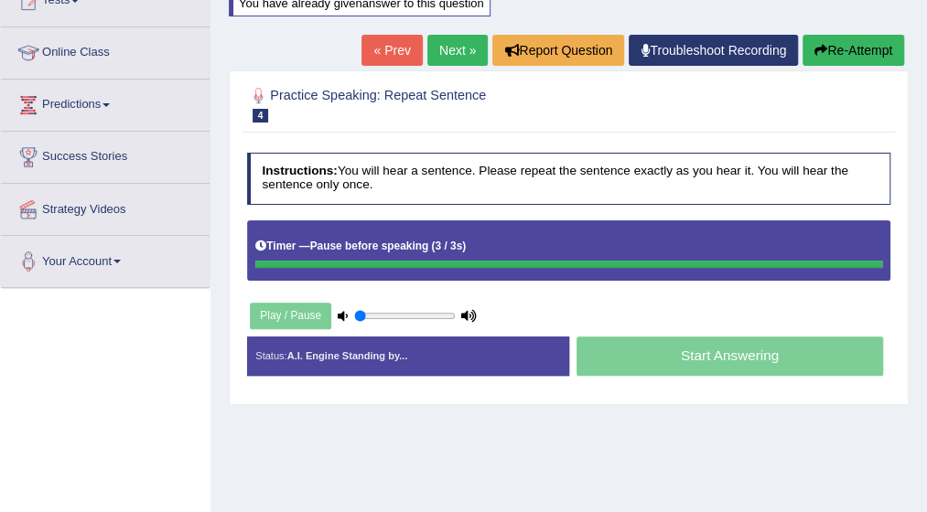
click at [829, 58] on button "Re-Attempt" at bounding box center [853, 50] width 102 height 31
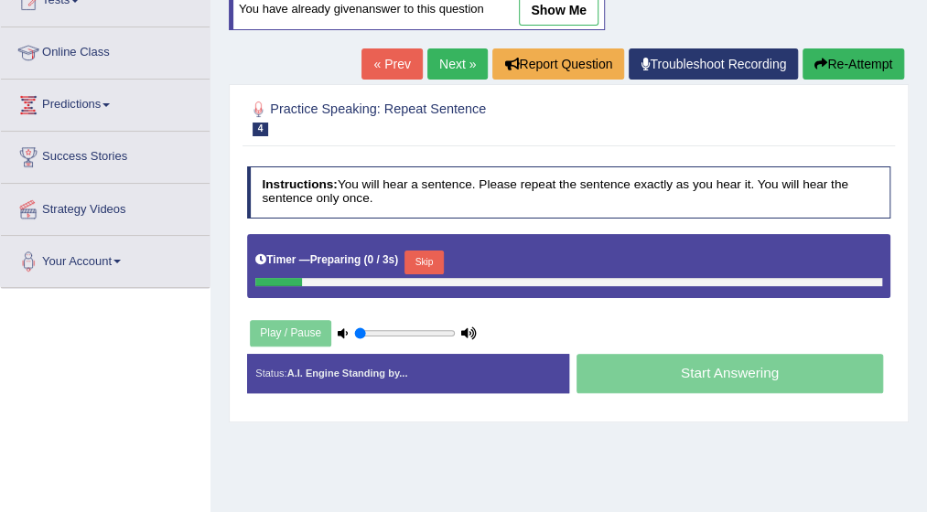
scroll to position [220, 0]
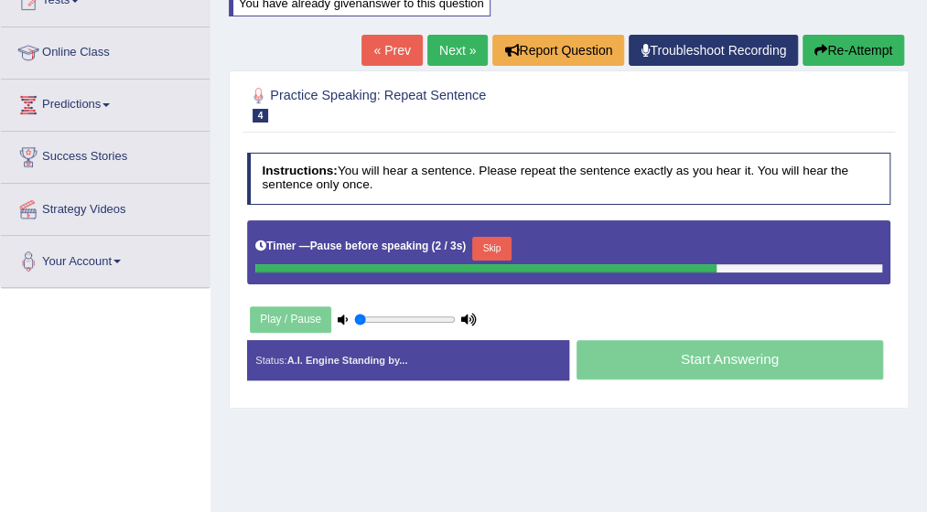
click at [271, 322] on div "Play / Pause" at bounding box center [363, 319] width 233 height 39
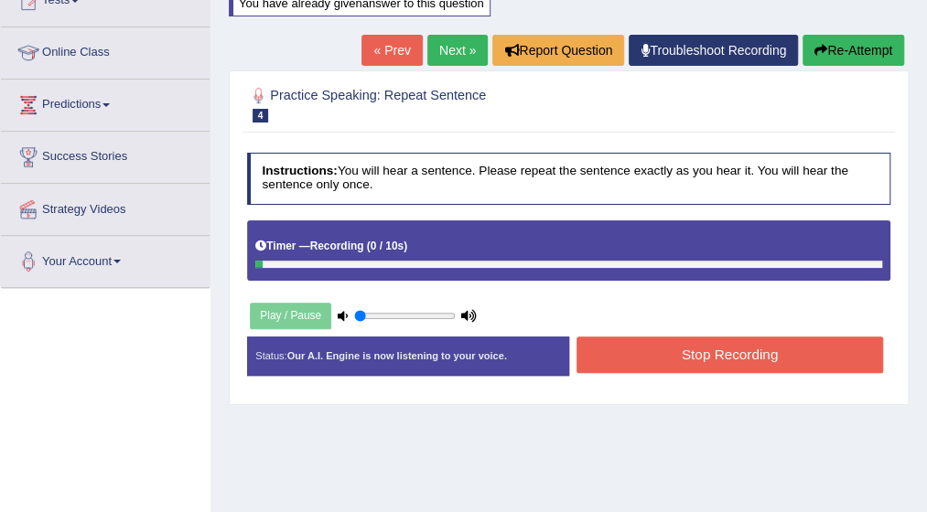
click at [270, 316] on div "Play / Pause" at bounding box center [363, 315] width 233 height 39
click at [675, 350] on button "Stop Recording" at bounding box center [729, 355] width 306 height 36
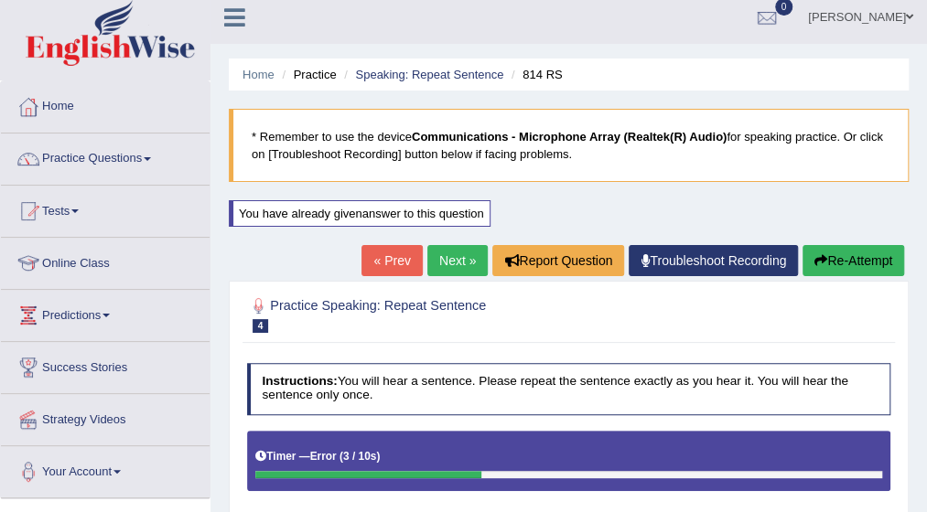
scroll to position [0, 0]
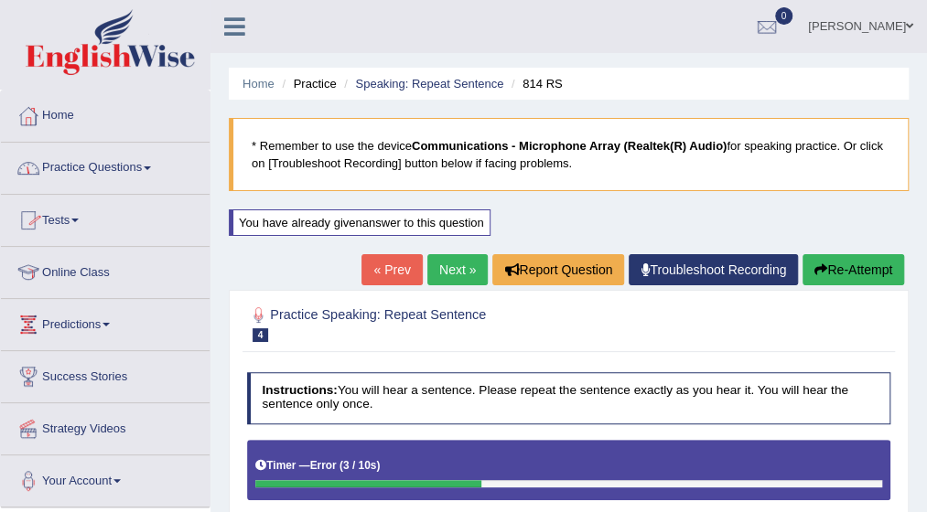
click at [152, 164] on link "Practice Questions" at bounding box center [105, 166] width 209 height 46
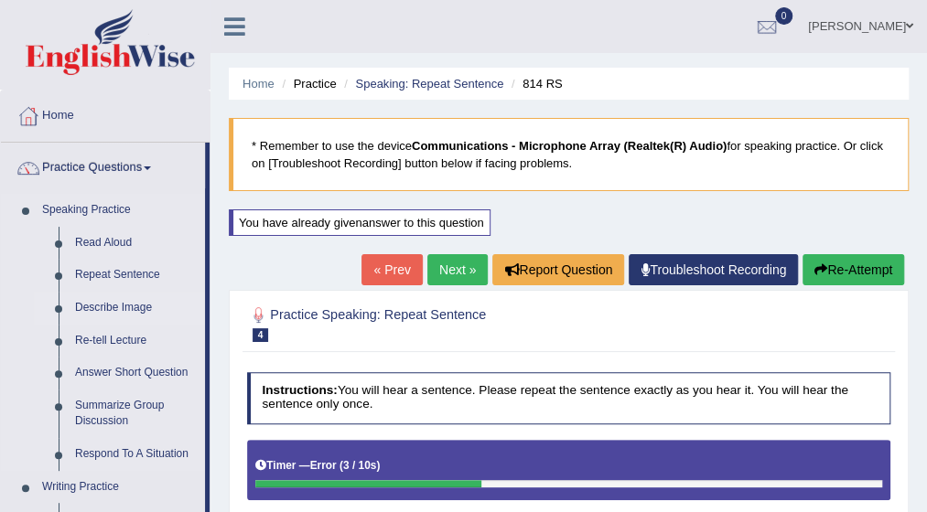
click at [122, 303] on link "Describe Image" at bounding box center [136, 308] width 138 height 33
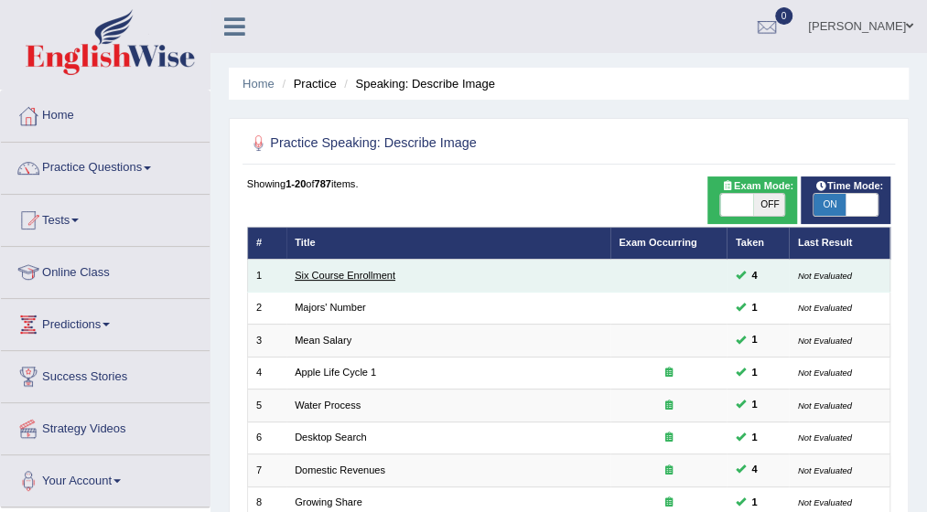
click at [368, 279] on link "Six Course Enrollment" at bounding box center [345, 275] width 101 height 11
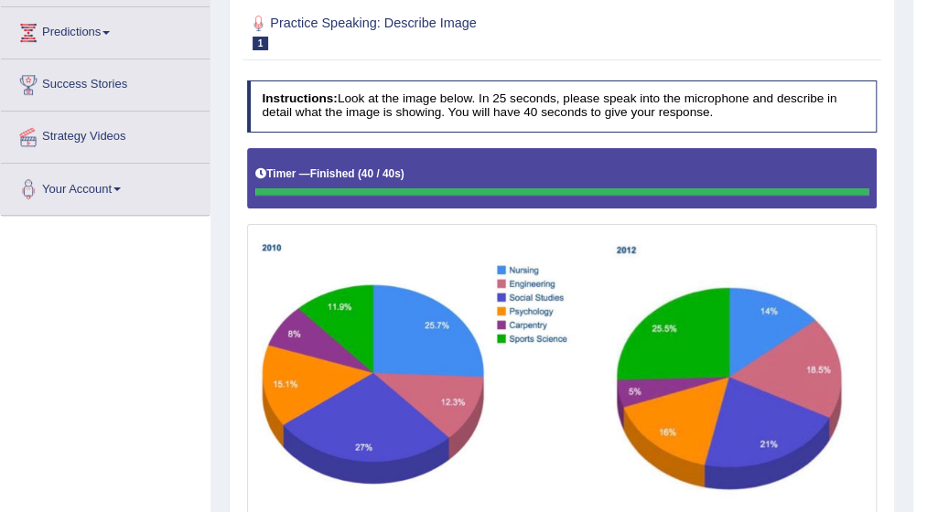
scroll to position [256, 0]
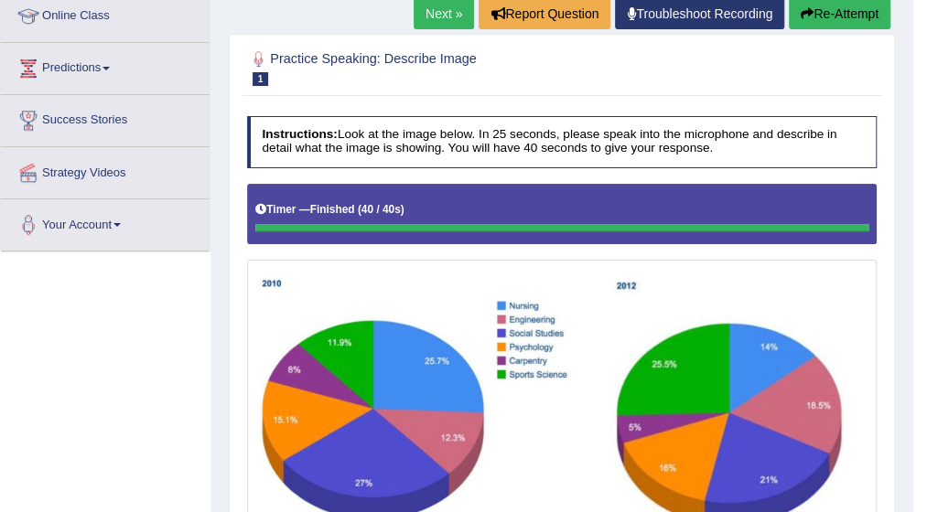
click at [823, 11] on button "Re-Attempt" at bounding box center [840, 13] width 102 height 31
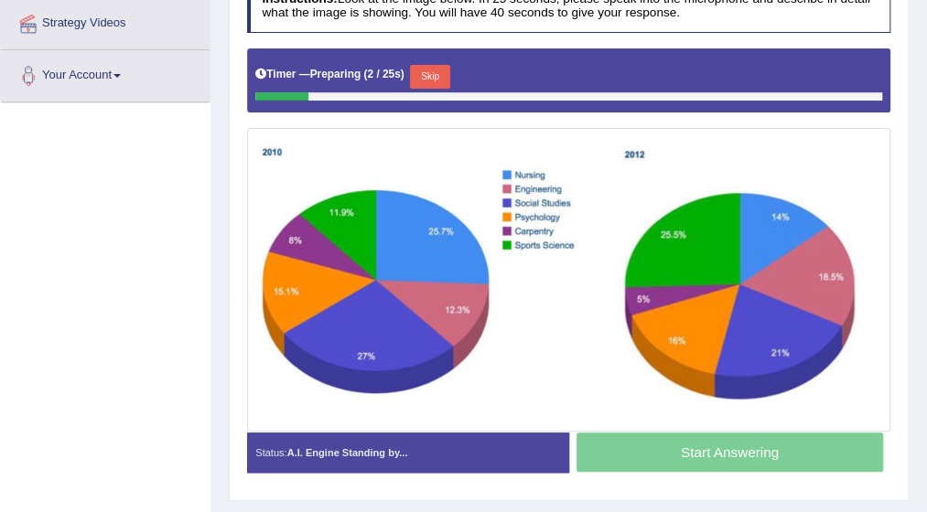
scroll to position [407, 0]
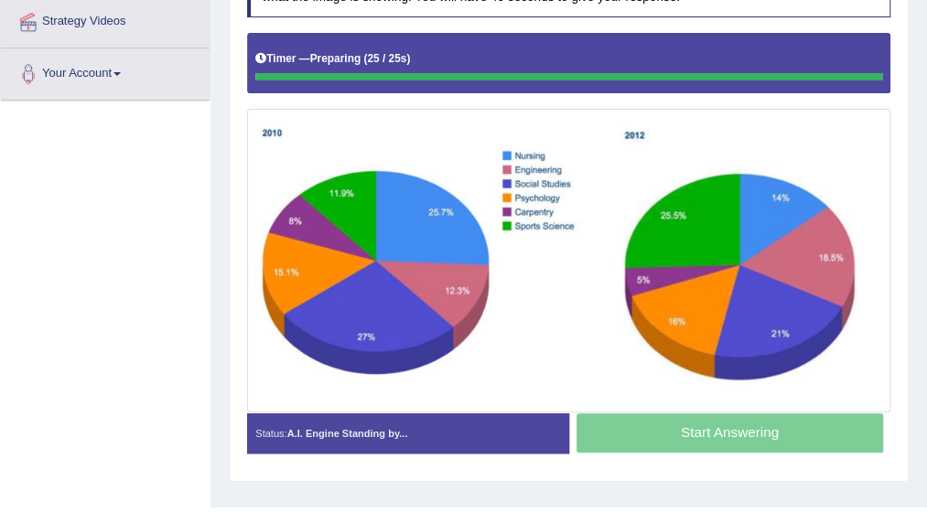
click at [426, 69] on div "Timer — Preparing ( 25 / 25s )" at bounding box center [568, 59] width 627 height 27
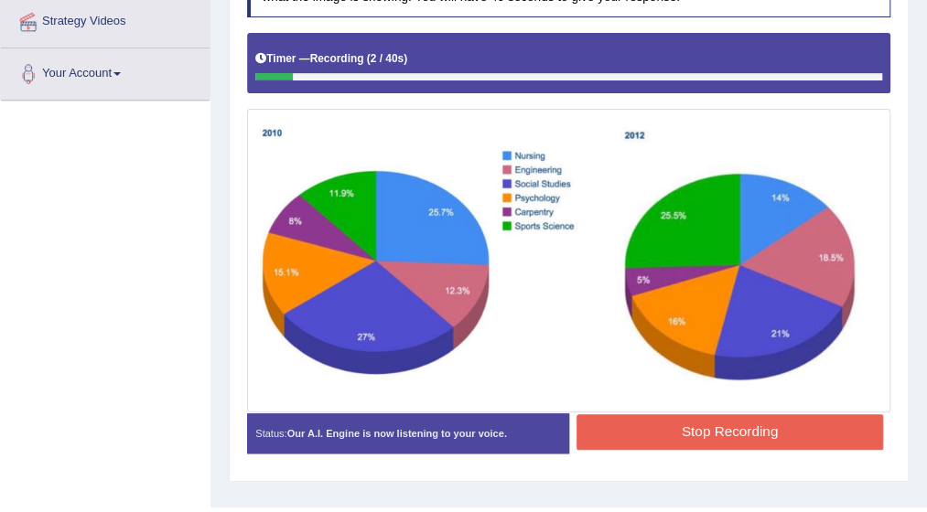
click at [645, 429] on button "Stop Recording" at bounding box center [729, 432] width 306 height 36
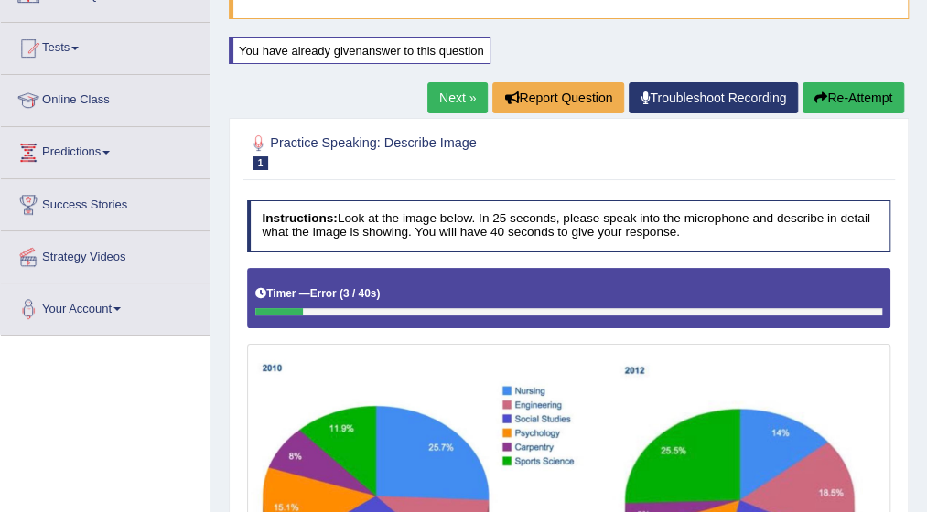
scroll to position [157, 0]
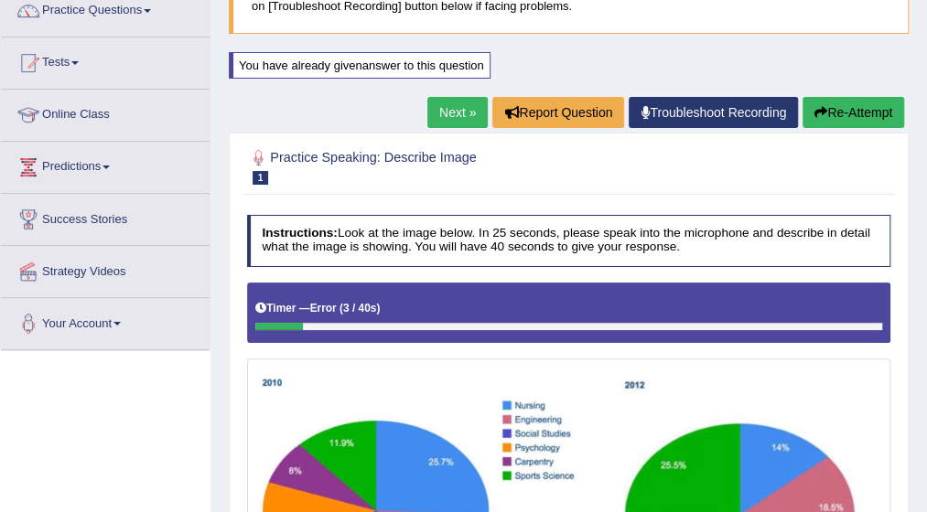
click at [845, 104] on button "Re-Attempt" at bounding box center [853, 112] width 102 height 31
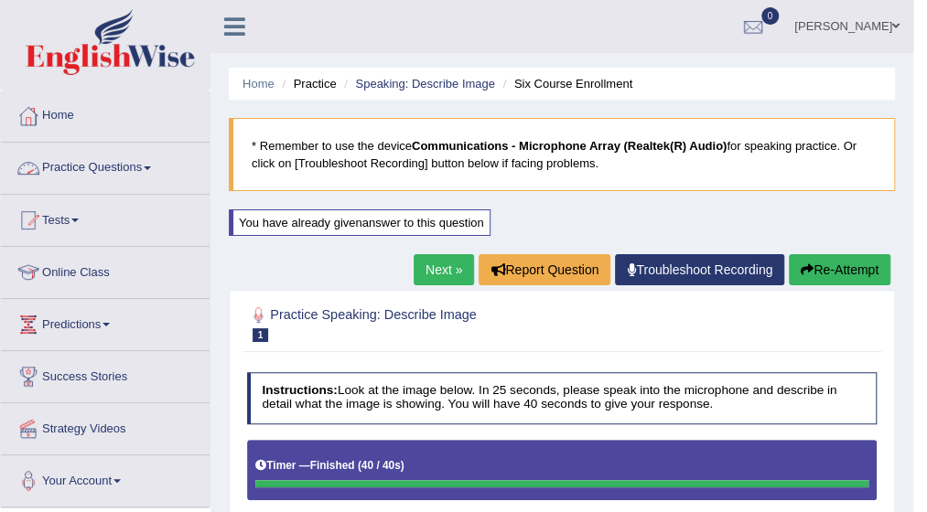
click at [156, 164] on link "Practice Questions" at bounding box center [105, 166] width 209 height 46
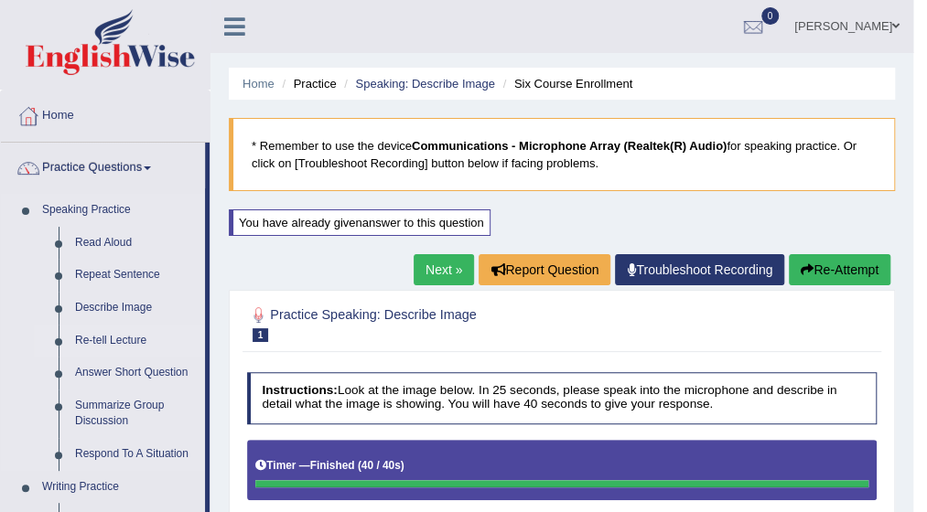
click at [130, 334] on link "Re-tell Lecture" at bounding box center [136, 341] width 138 height 33
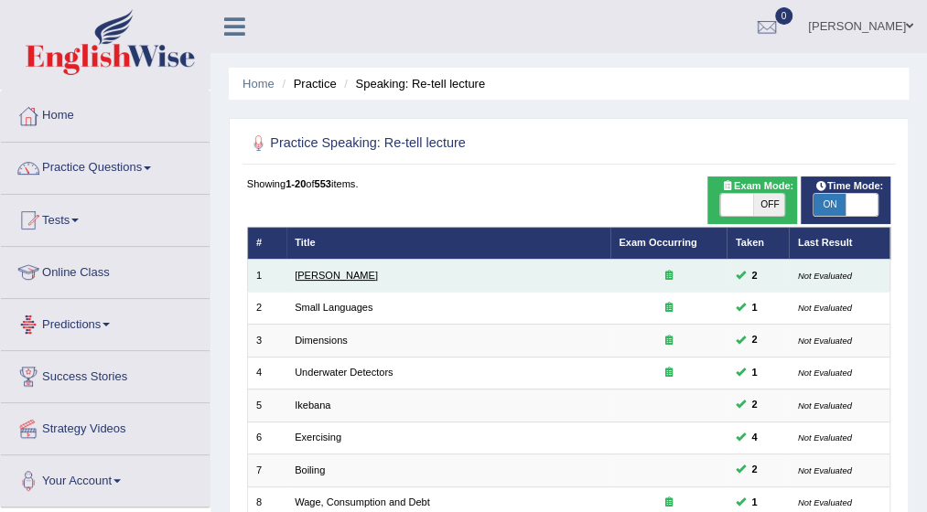
click at [327, 272] on link "[PERSON_NAME]" at bounding box center [336, 275] width 83 height 11
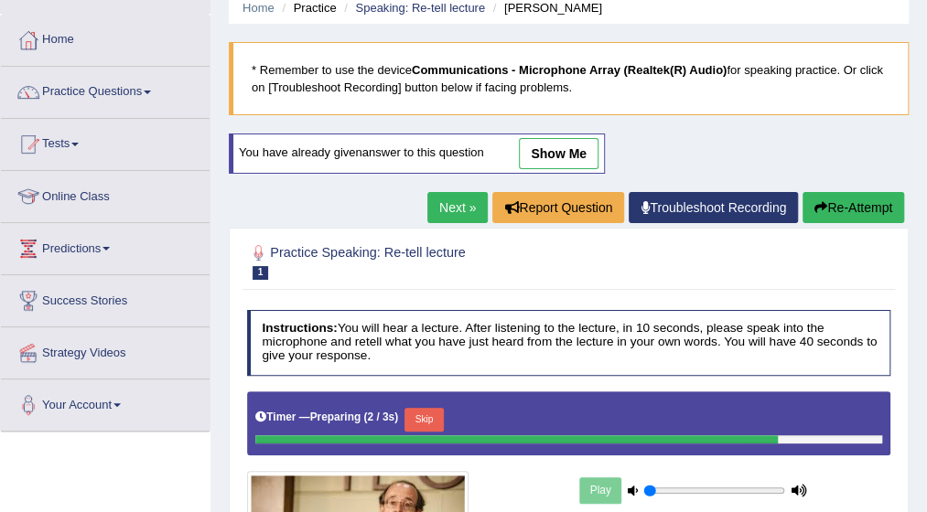
scroll to position [110, 0]
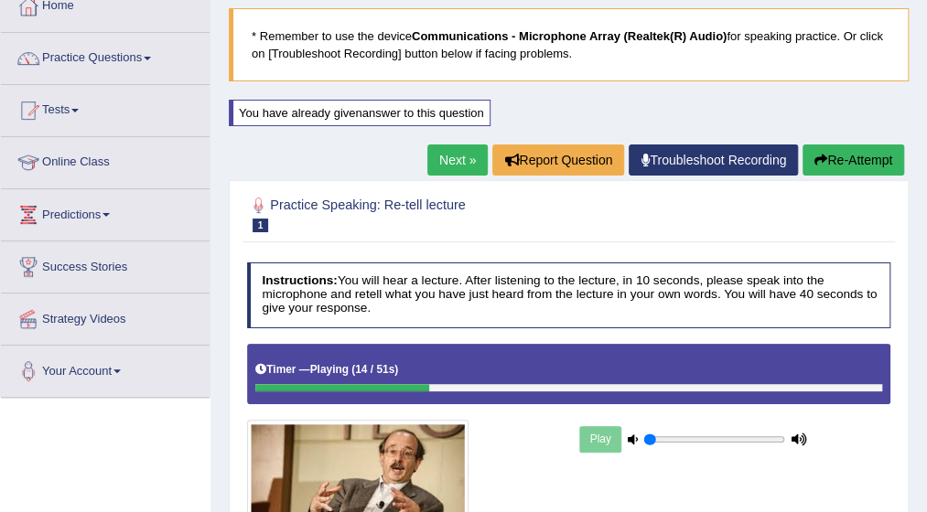
click at [260, 384] on div at bounding box center [342, 388] width 174 height 8
drag, startPoint x: 260, startPoint y: 382, endPoint x: 567, endPoint y: 270, distance: 327.1
click at [567, 270] on div "Instructions: You will hear a lecture. After listening to the lecture, in 10 se…" at bounding box center [567, 442] width 651 height 377
click at [840, 156] on button "Re-Attempt" at bounding box center [853, 160] width 102 height 31
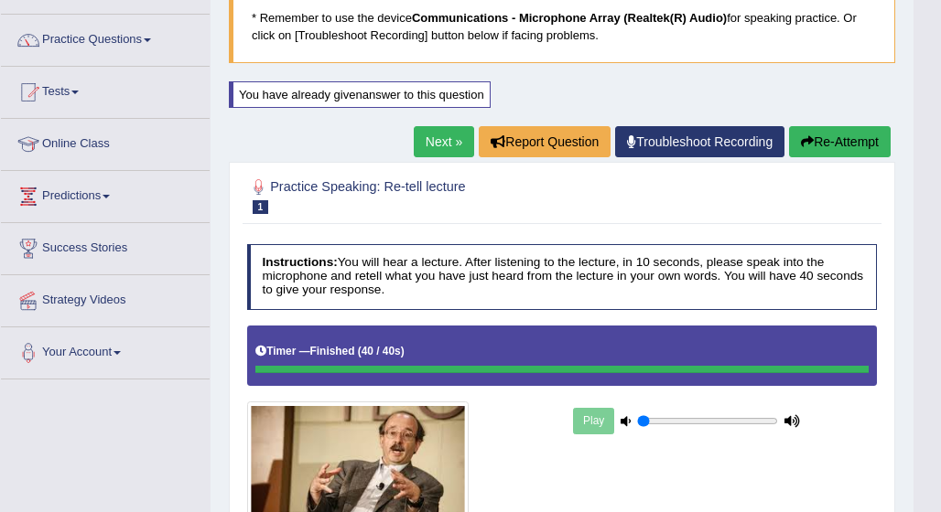
click at [926, 384] on html "Toggle navigation Home Practice Questions Speaking Practice Read Aloud Repeat S…" at bounding box center [470, 128] width 941 height 512
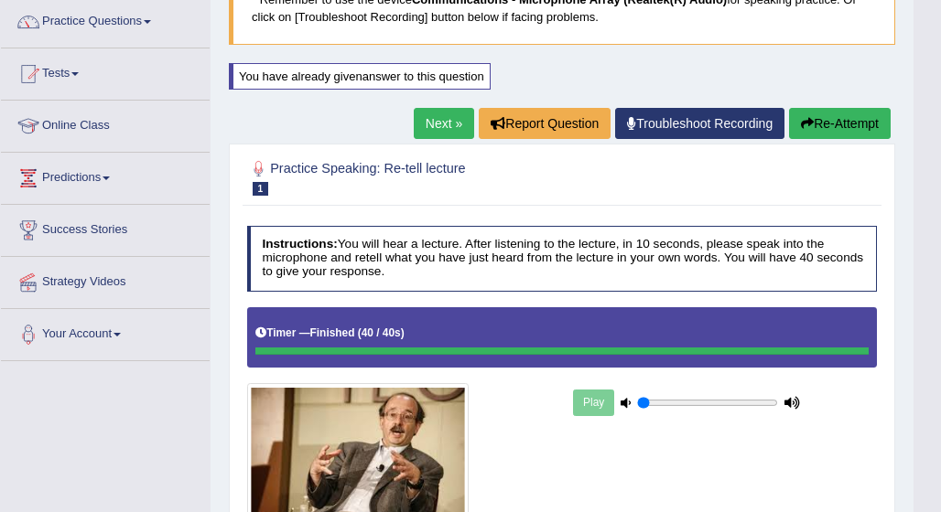
click at [926, 366] on html "Toggle navigation Home Practice Questions Speaking Practice Read Aloud Repeat S…" at bounding box center [470, 110] width 941 height 512
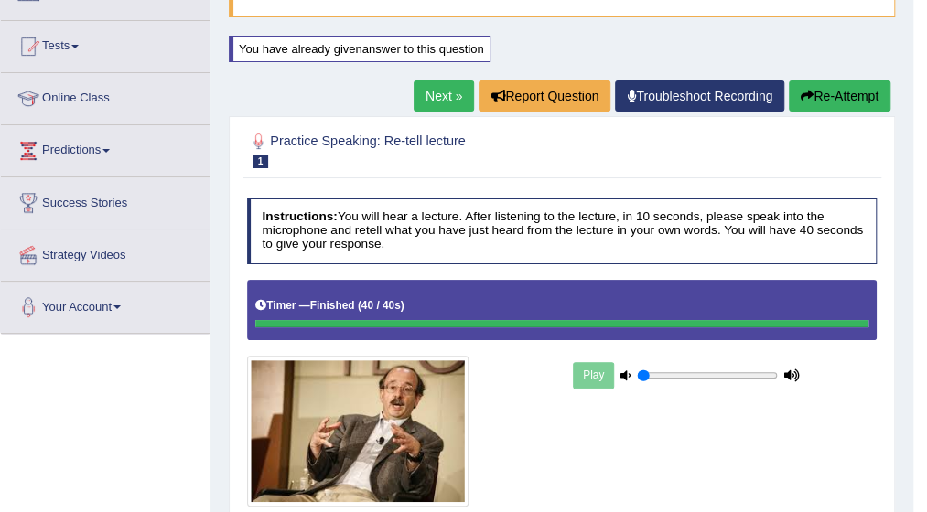
scroll to position [146, 0]
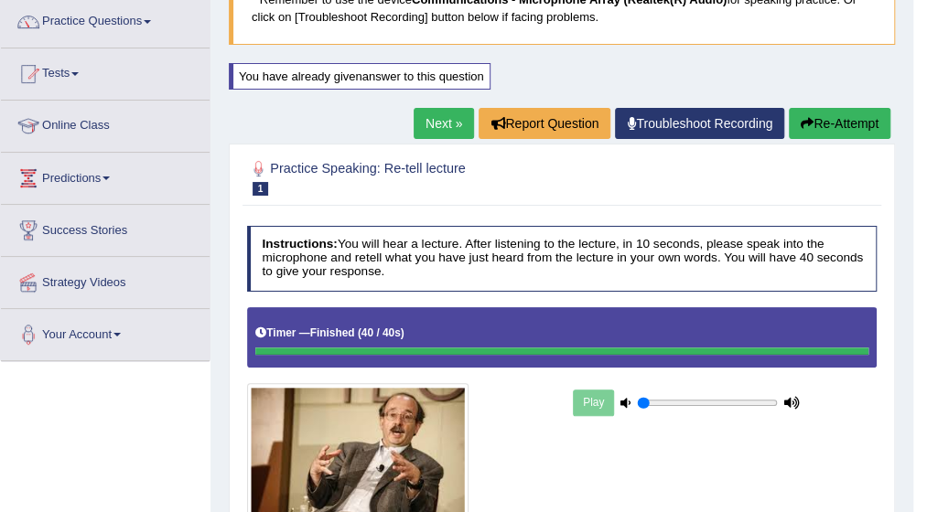
click at [830, 130] on button "Re-Attempt" at bounding box center [840, 123] width 102 height 31
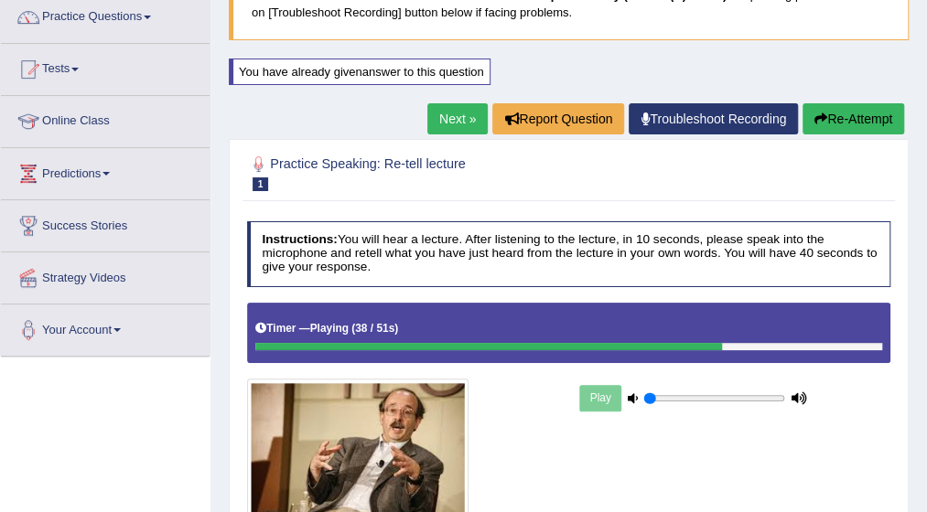
click at [842, 113] on button "Re-Attempt" at bounding box center [853, 118] width 102 height 31
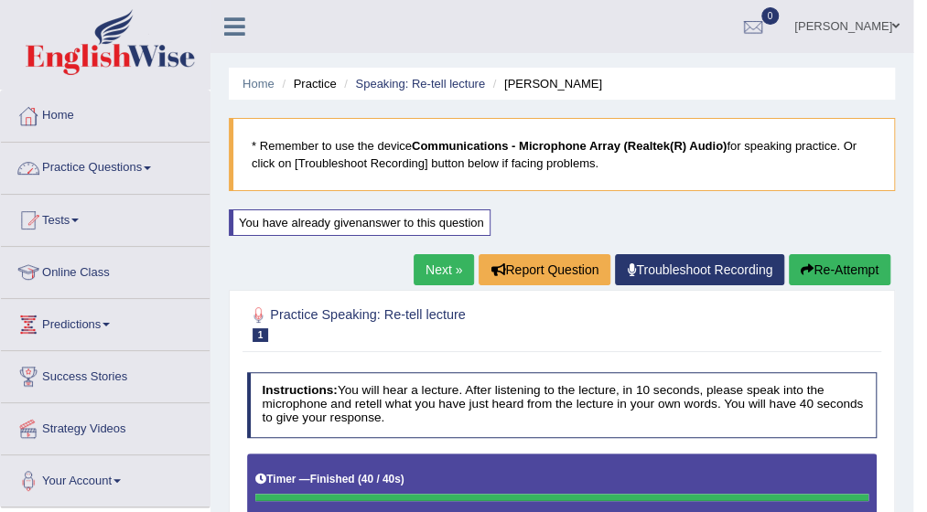
click at [161, 163] on link "Practice Questions" at bounding box center [105, 166] width 209 height 46
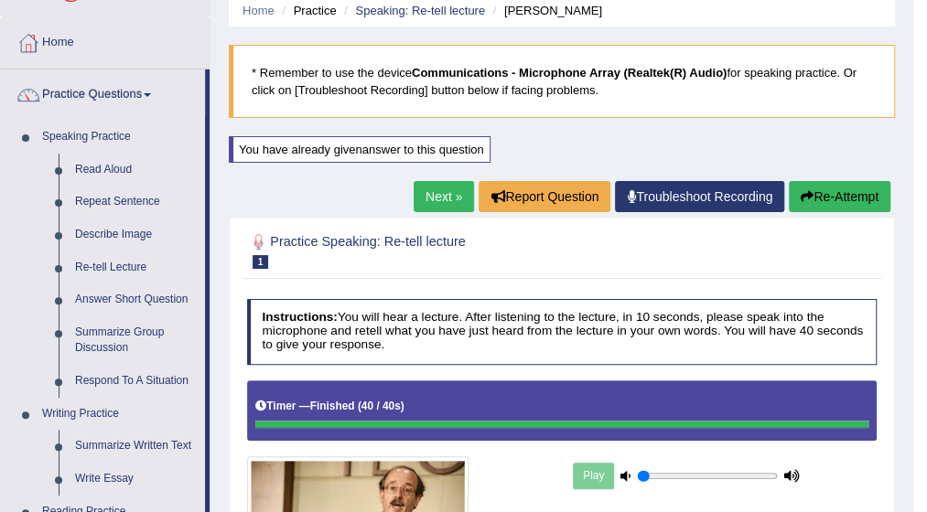
scroll to position [110, 0]
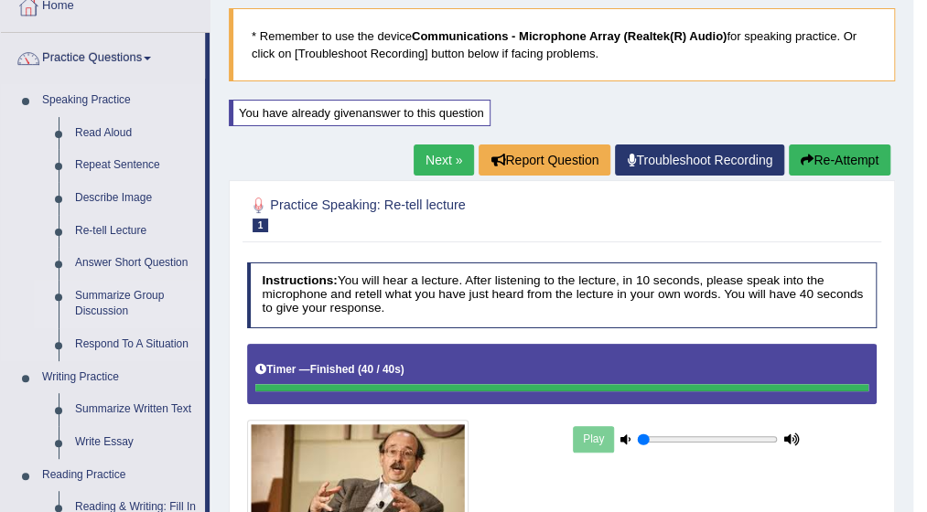
click at [102, 303] on link "Summarize Group Discussion" at bounding box center [136, 304] width 138 height 48
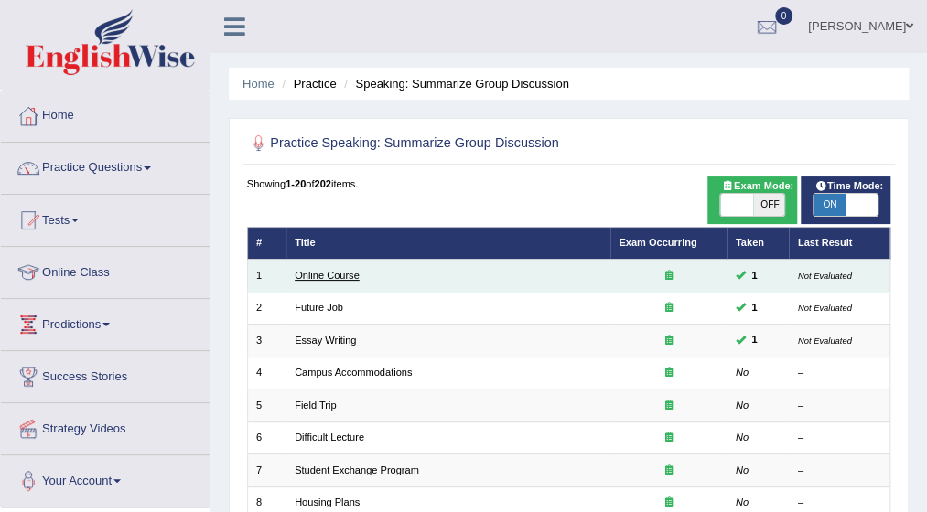
click at [330, 274] on link "Online Course" at bounding box center [327, 275] width 65 height 11
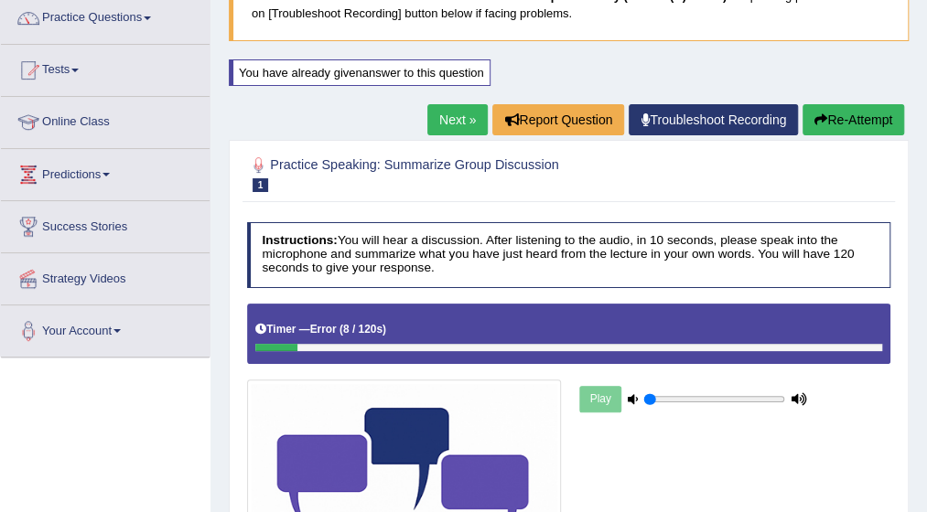
scroll to position [145, 0]
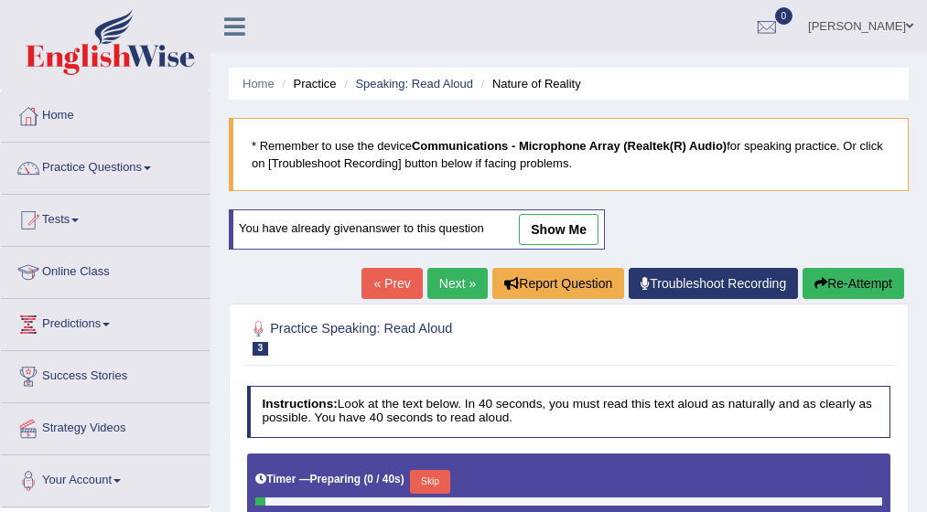
scroll to position [183, 0]
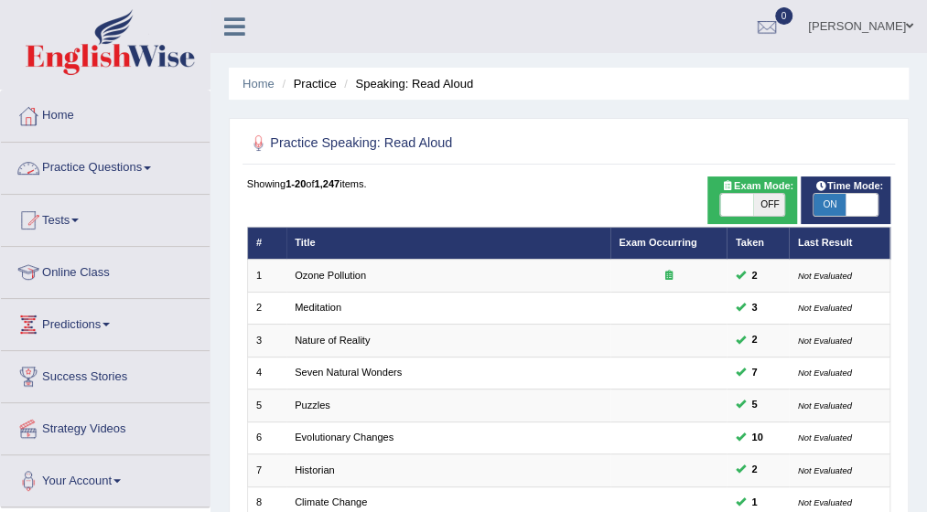
click at [156, 167] on link "Practice Questions" at bounding box center [105, 166] width 209 height 46
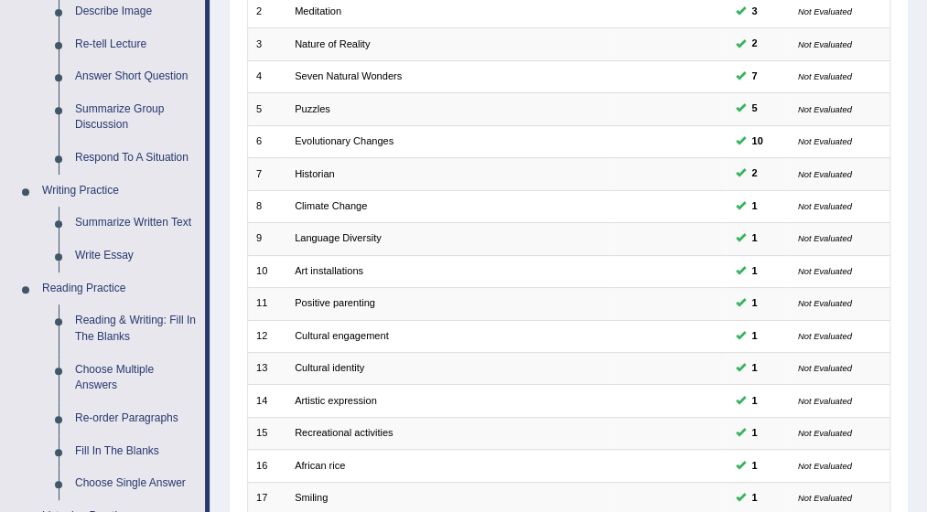
scroll to position [293, 0]
